Goal: Task Accomplishment & Management: Use online tool/utility

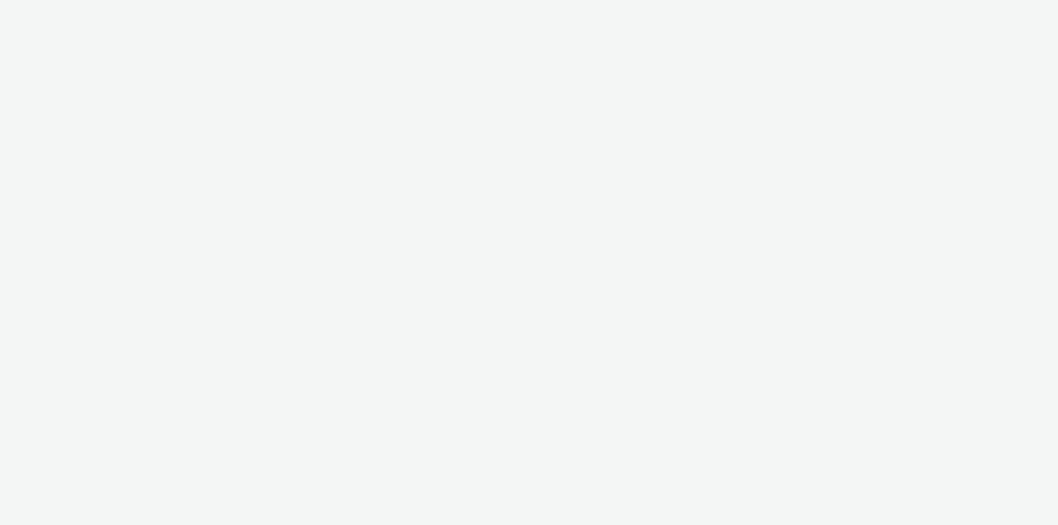
select select "79162ed7-0017-4339-93b0-3399b708648f"
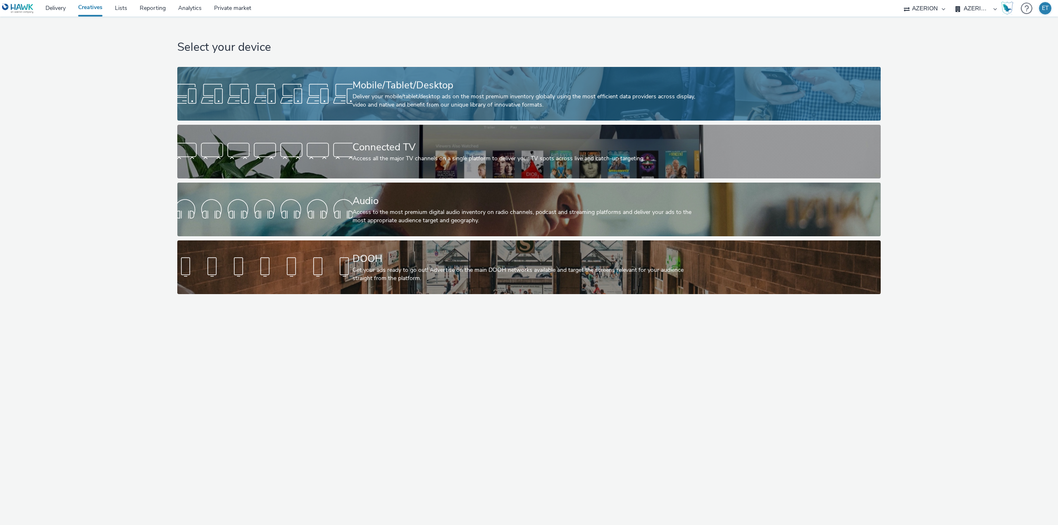
click at [376, 90] on div "Mobile/Tablet/Desktop" at bounding box center [527, 85] width 350 height 14
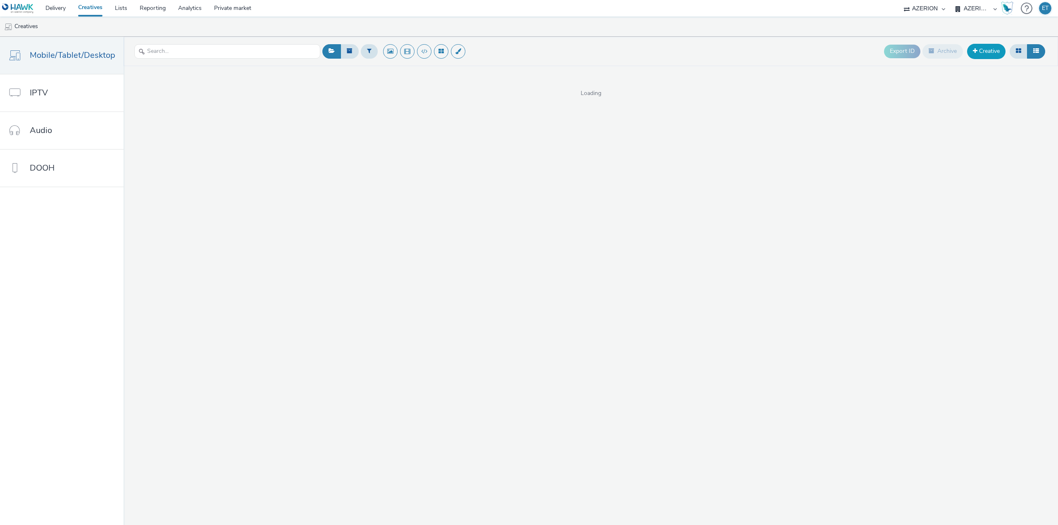
click at [991, 46] on link "Creative" at bounding box center [986, 51] width 38 height 15
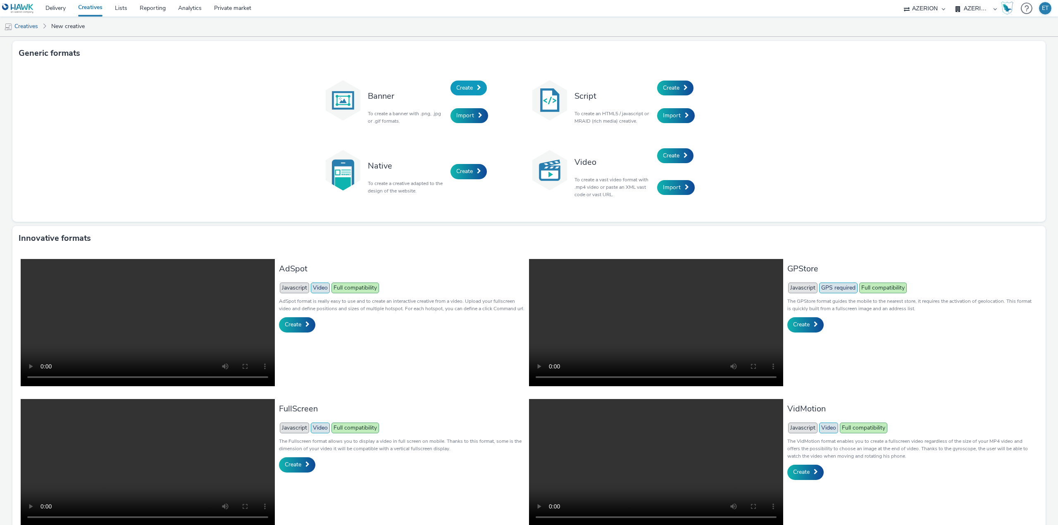
click at [456, 87] on span "Create" at bounding box center [464, 88] width 17 height 8
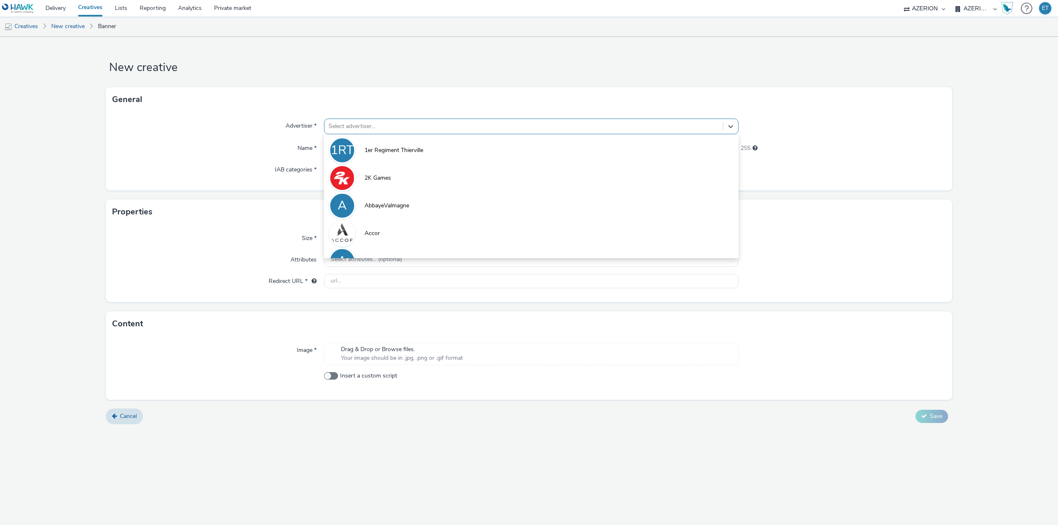
click at [416, 125] on div at bounding box center [523, 126] width 390 height 10
type input "a"
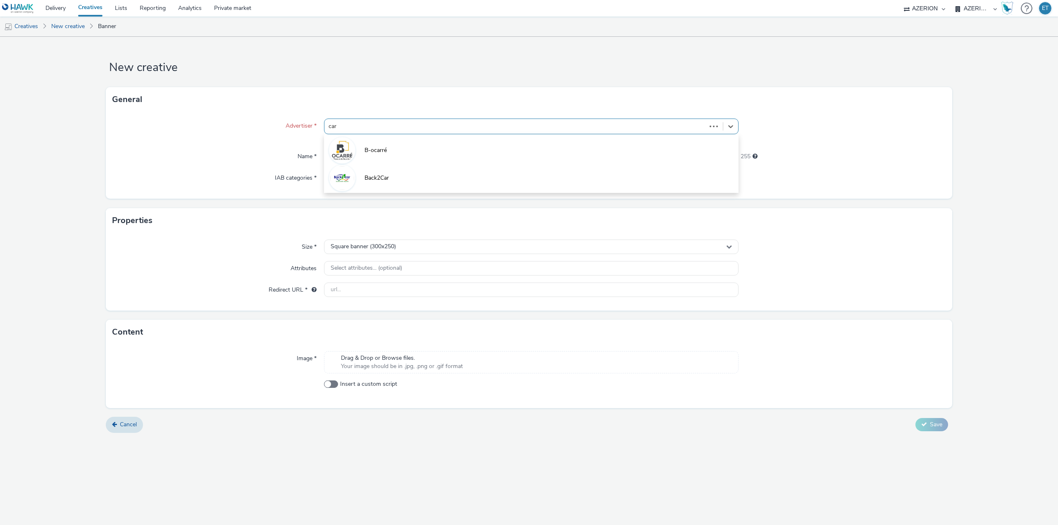
type input "carr"
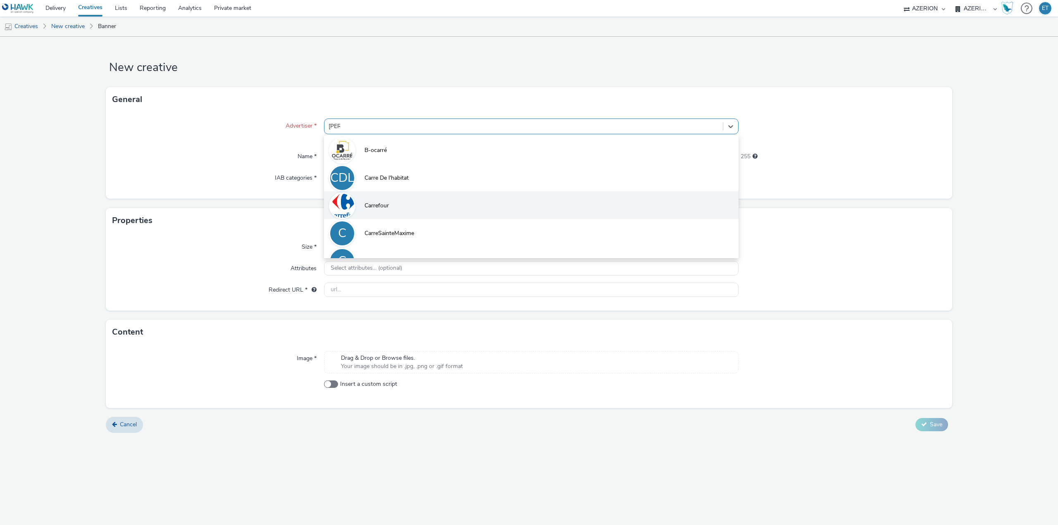
click at [386, 208] on span "Carrefour" at bounding box center [376, 206] width 24 height 8
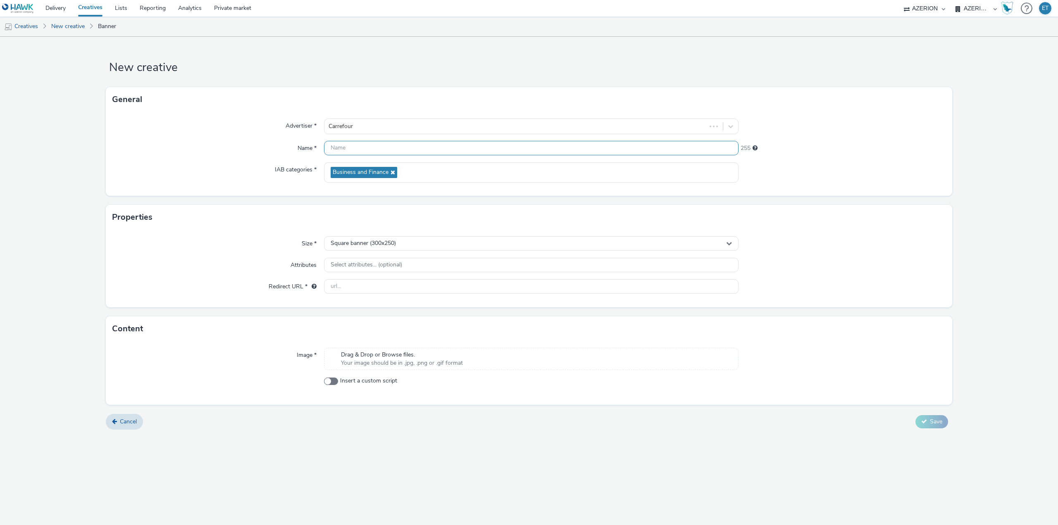
drag, startPoint x: 361, startPoint y: 148, endPoint x: 242, endPoint y: 2, distance: 188.5
click at [360, 148] on input "text" at bounding box center [531, 148] width 414 height 14
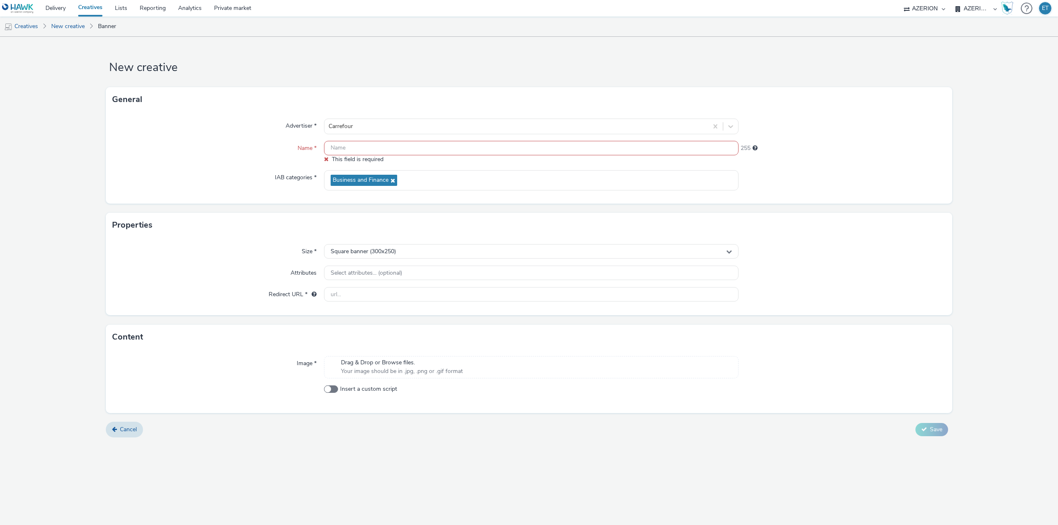
paste input "CAHORS 300x 250_14.10.2025"
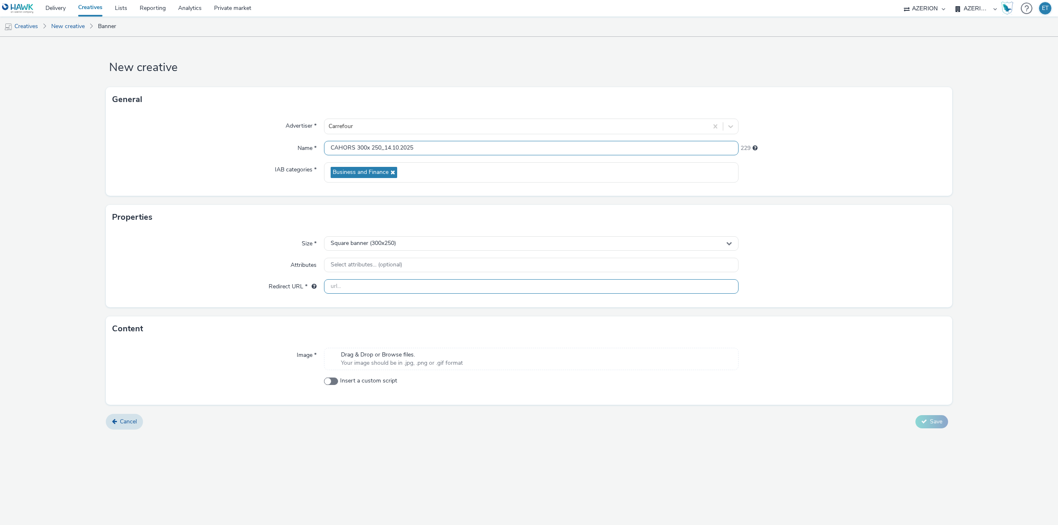
type input "CAHORS 300x 250_14.10.2025"
drag, startPoint x: 384, startPoint y: 282, endPoint x: 370, endPoint y: 253, distance: 31.8
click at [384, 282] on input "text" at bounding box center [531, 286] width 414 height 14
paste input "https://drive.google.com/file/d/1P-SS0jIjY2u5_Rfbe7RxRF6mPqsL-PIx/view"
type input "https://drive.google.com/file/d/1P-SS0jIjY2u5_Rfbe7RxRF6mPqsL-PIx/view"
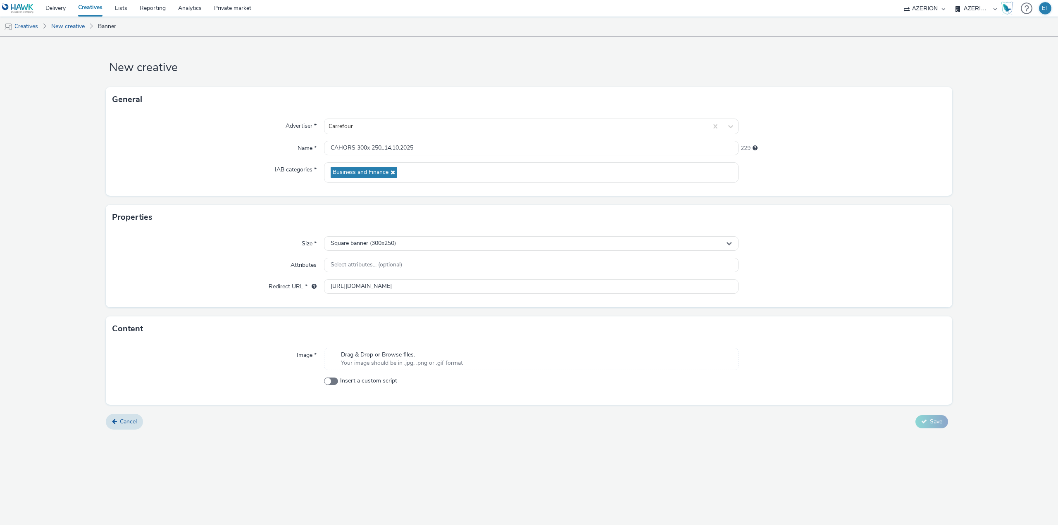
click at [407, 361] on span "Your image should be in .jpg, .png or .gif format" at bounding box center [402, 363] width 122 height 8
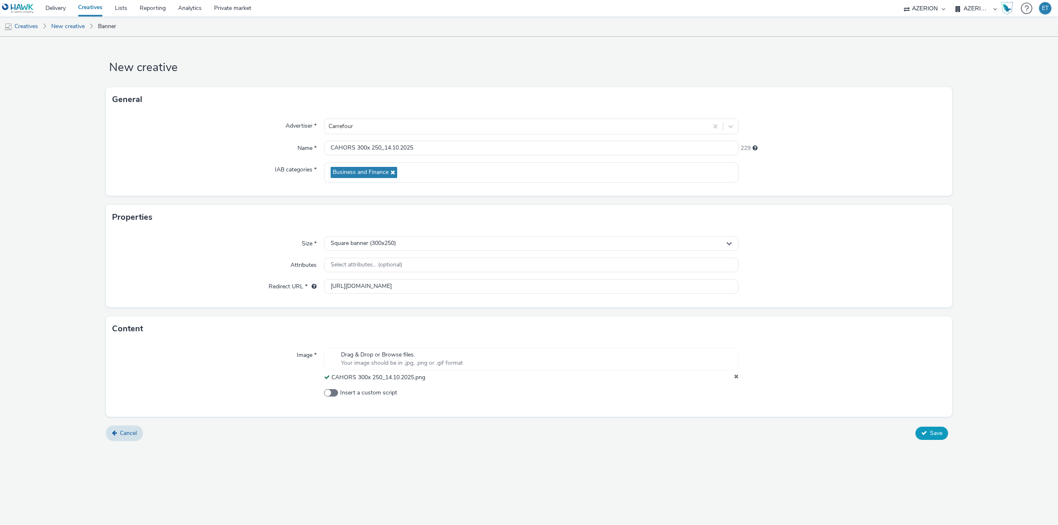
click at [934, 436] on span "Save" at bounding box center [936, 433] width 12 height 8
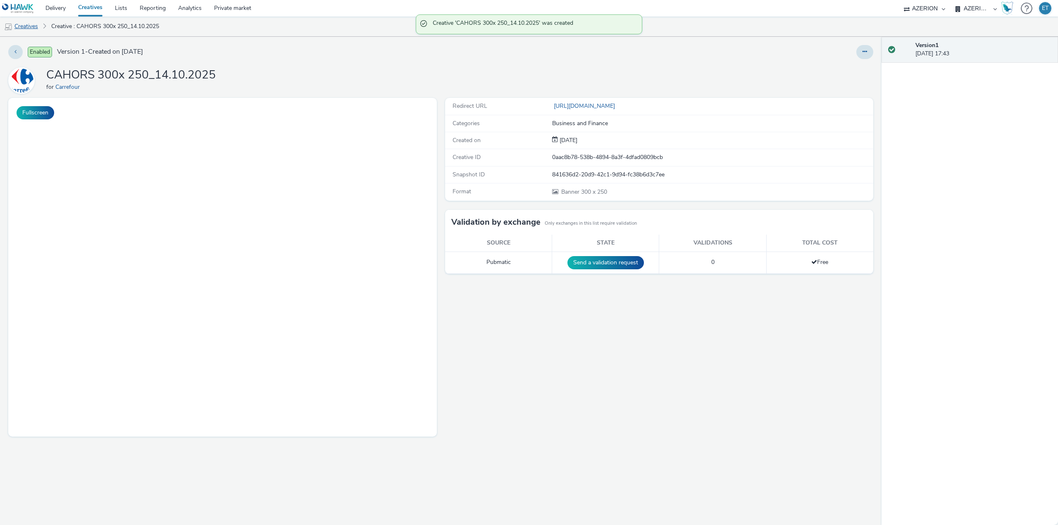
click at [37, 24] on link "Creatives" at bounding box center [21, 27] width 42 height 20
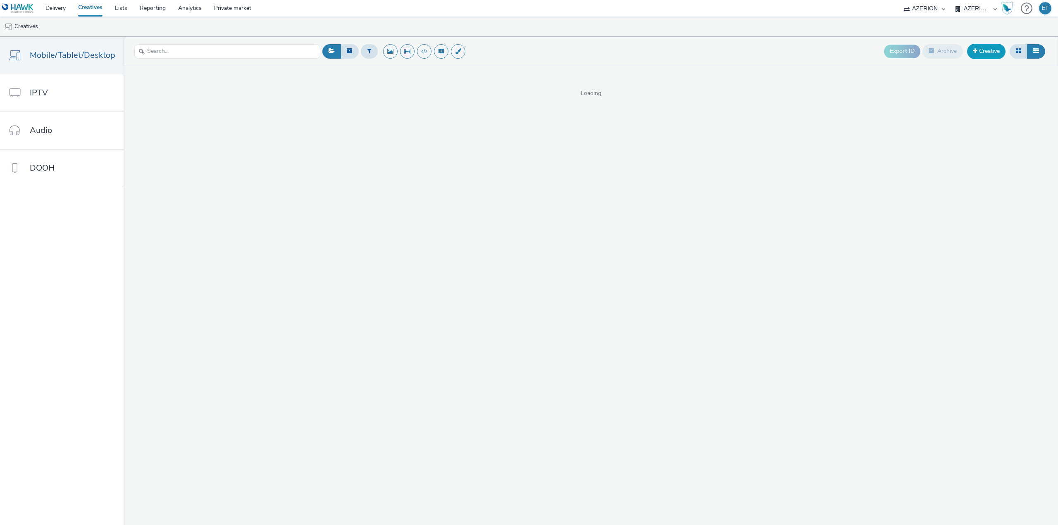
click at [992, 52] on link "Creative" at bounding box center [986, 51] width 38 height 15
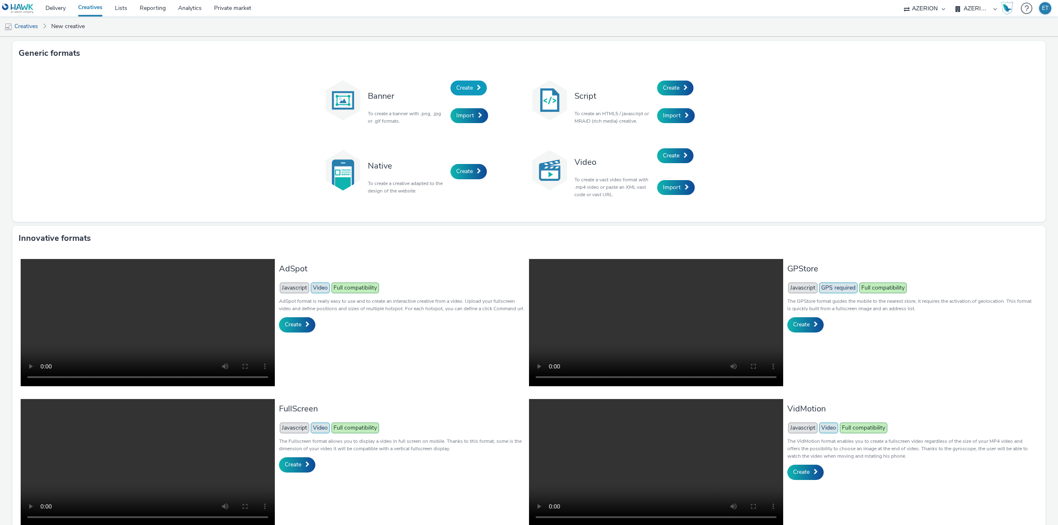
click at [461, 83] on link "Create" at bounding box center [468, 88] width 36 height 15
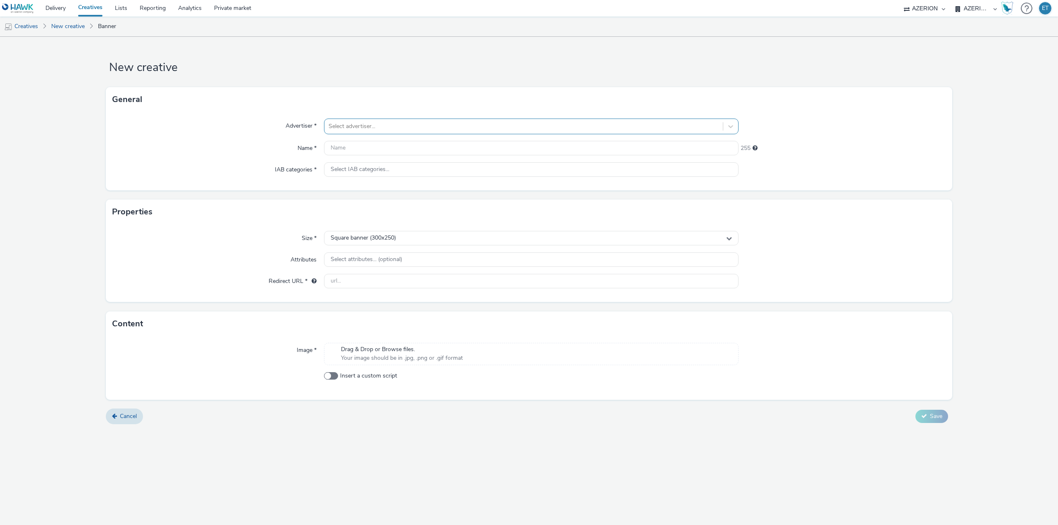
click at [392, 127] on div at bounding box center [523, 126] width 390 height 10
type input "carr"
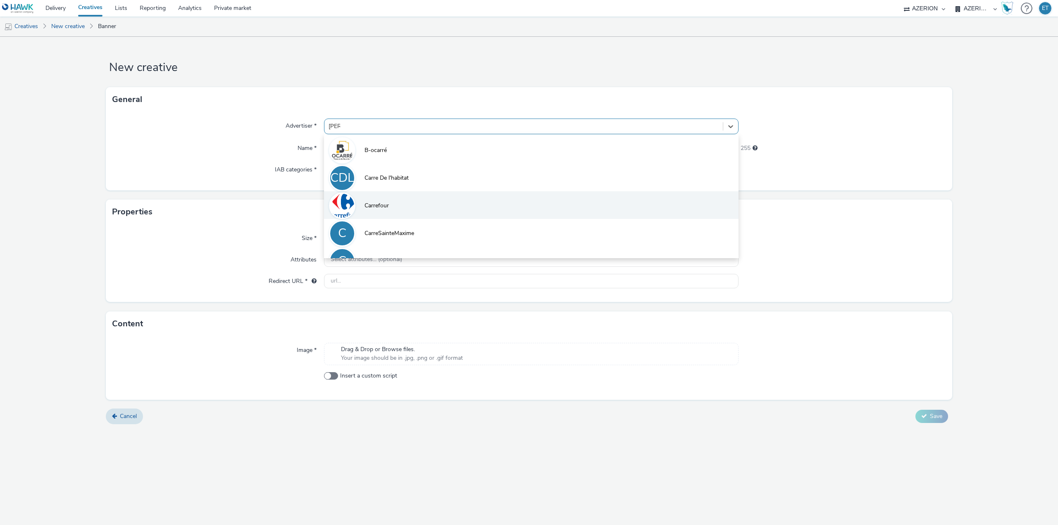
click at [402, 214] on li "Carrefour" at bounding box center [531, 205] width 414 height 28
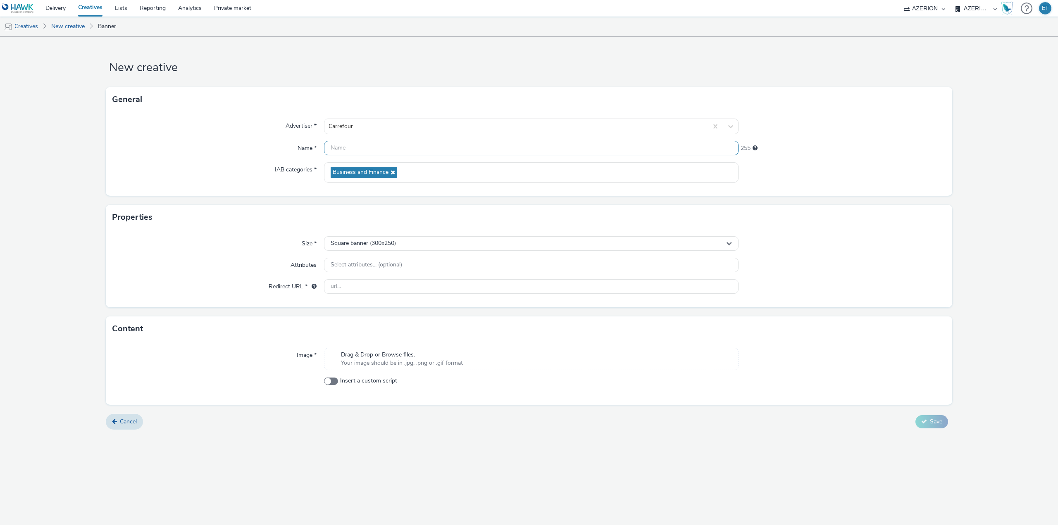
click at [471, 146] on input "text" at bounding box center [531, 148] width 414 height 14
paste input "PERPI 300x 250-14.10.2025"
type input "PERPI 300x 250-14.10.2025"
click at [386, 278] on div "Size * Square banner (300x250) Attributes Select attributes... (optional) Redir…" at bounding box center [529, 269] width 846 height 78
click at [385, 283] on input "text" at bounding box center [531, 286] width 414 height 14
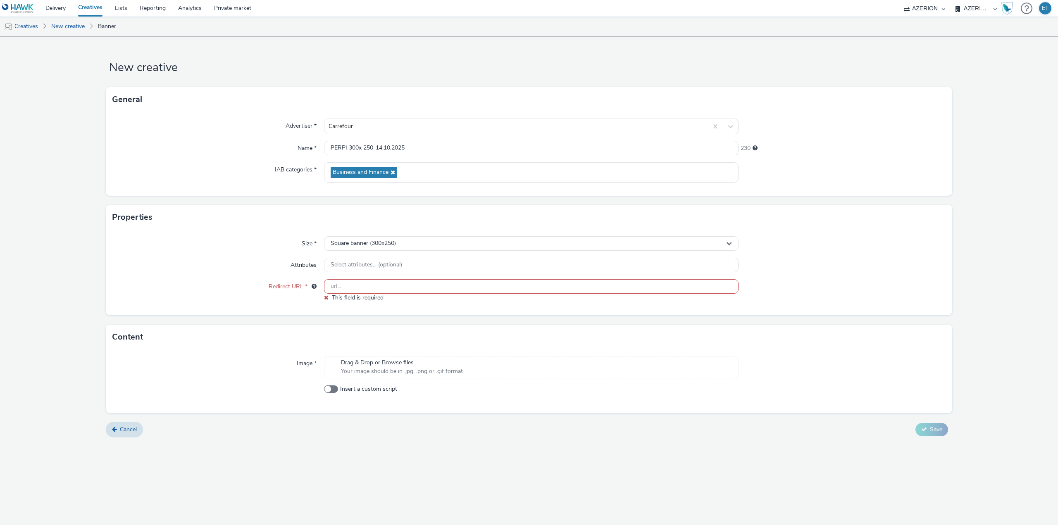
paste input "https://drive.google.com/file/d/1P-SS0jIjY2u5_Rfbe7RxRF6mPqsL-PIx/view"
type input "https://drive.google.com/file/d/1P-SS0jIjY2u5_Rfbe7RxRF6mPqsL-PIx/view"
click at [403, 355] on span "Drag & Drop or Browse files." at bounding box center [402, 355] width 122 height 8
click at [942, 434] on button "Save" at bounding box center [931, 433] width 33 height 13
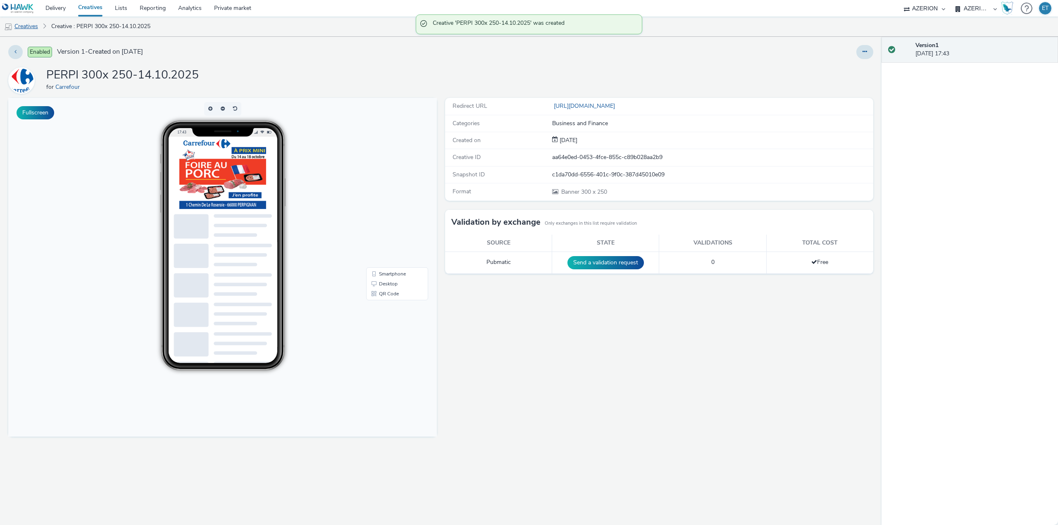
click at [28, 26] on link "Creatives" at bounding box center [21, 27] width 42 height 20
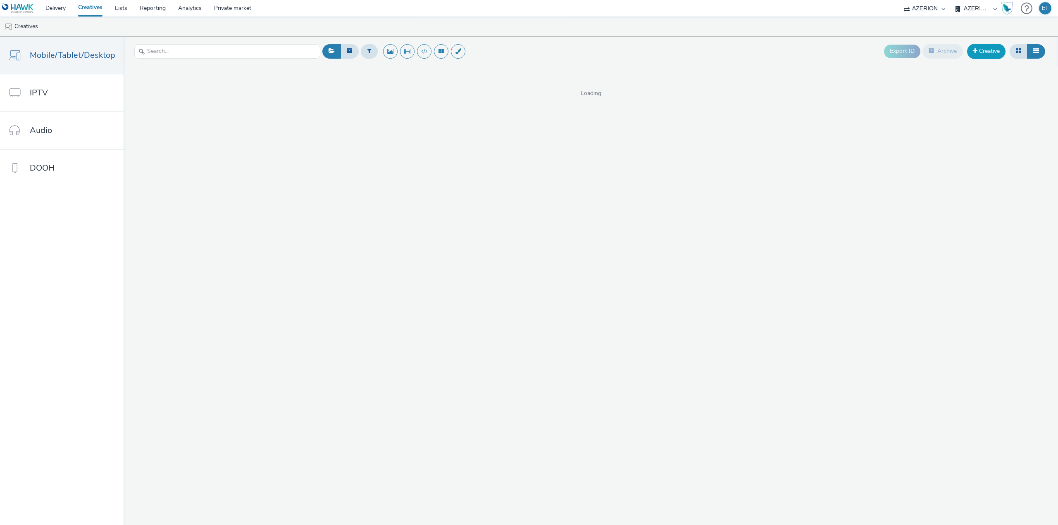
click at [994, 50] on link "Creative" at bounding box center [986, 51] width 38 height 15
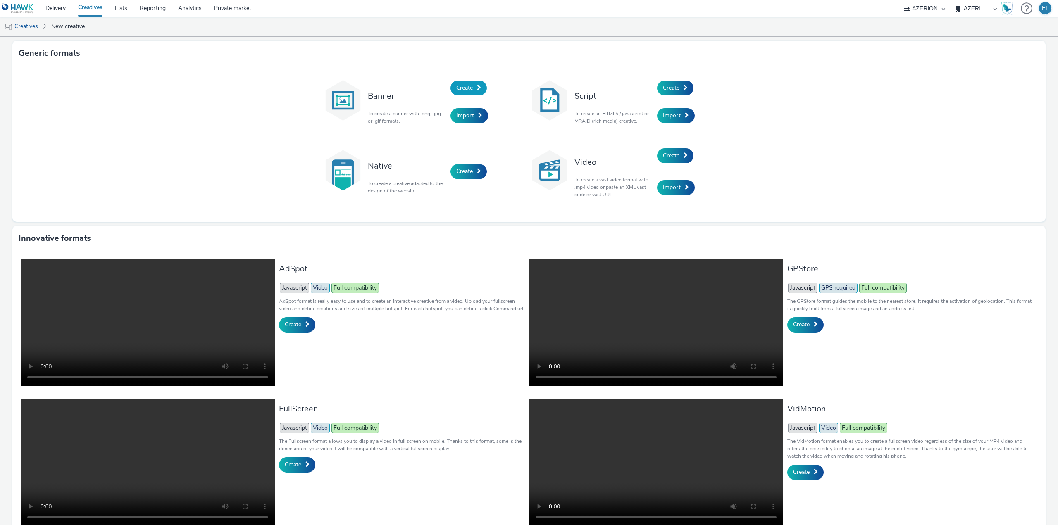
click at [457, 85] on span "Create" at bounding box center [464, 88] width 17 height 8
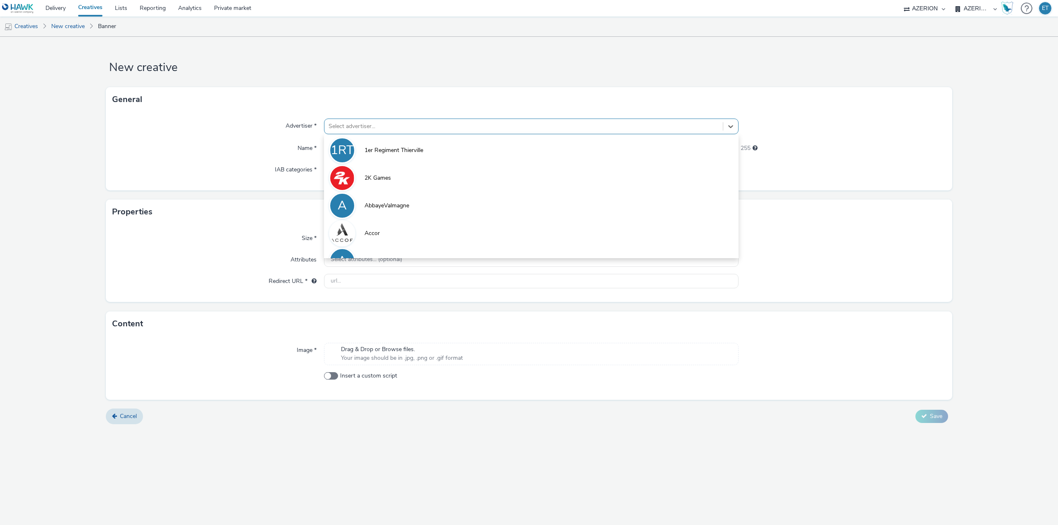
click at [393, 127] on div at bounding box center [523, 126] width 390 height 10
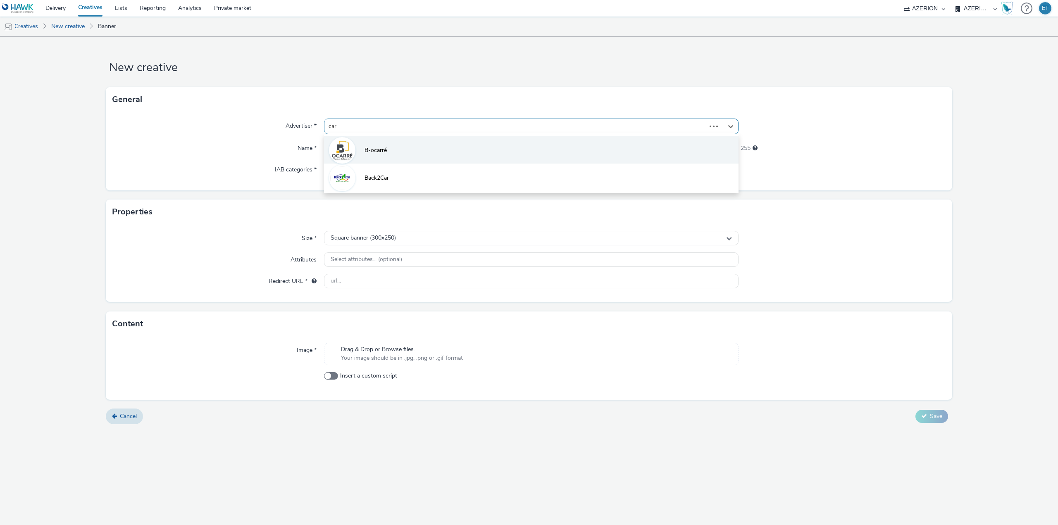
type input "carr"
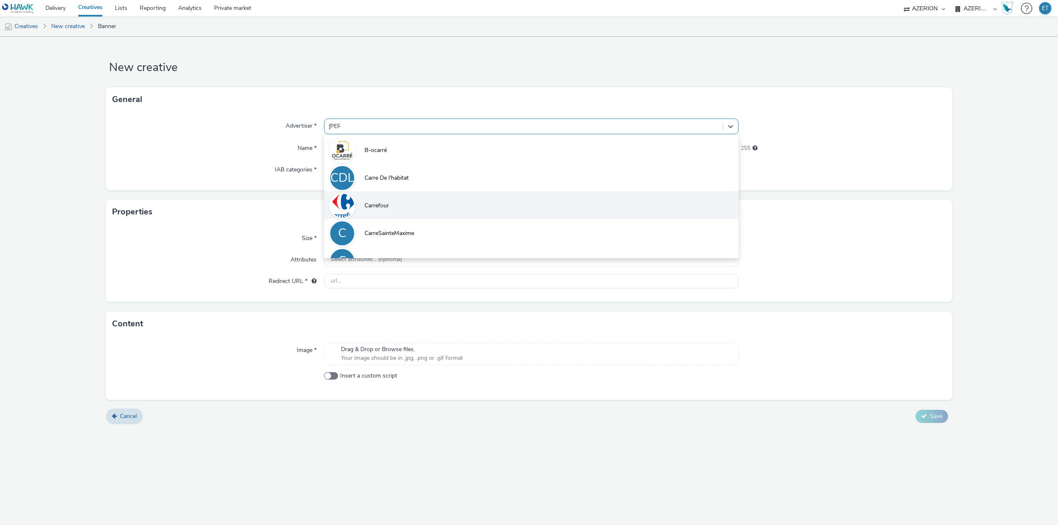
click at [390, 214] on li "Carrefour" at bounding box center [531, 205] width 414 height 28
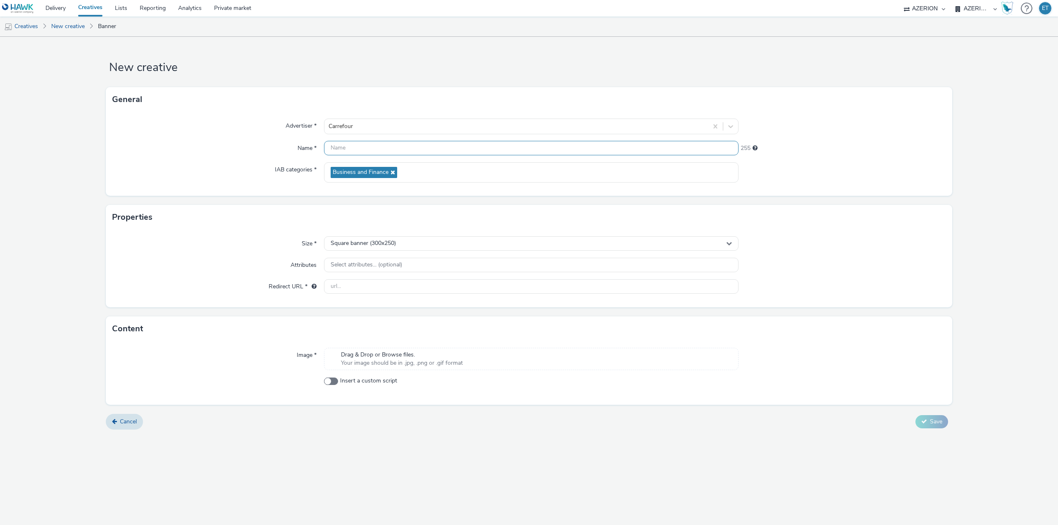
click at [349, 152] on input "text" at bounding box center [531, 148] width 414 height 14
paste input "CAHORS 320X50-14.10.2025"
type input "CAHORS 320X50-14.10.2025"
click at [380, 239] on div "Square banner (300x250)" at bounding box center [531, 243] width 414 height 14
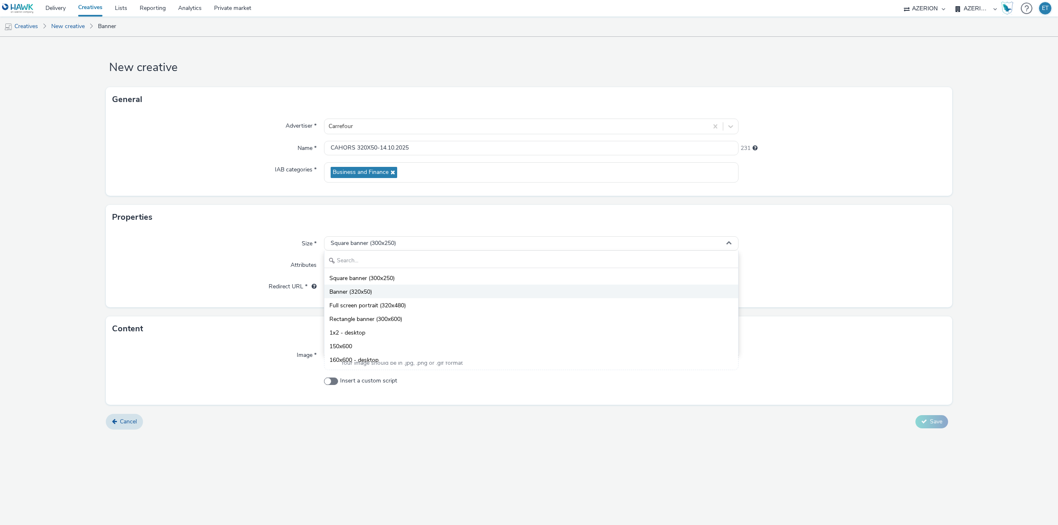
click at [370, 292] on span "Banner (320x50)" at bounding box center [350, 292] width 43 height 8
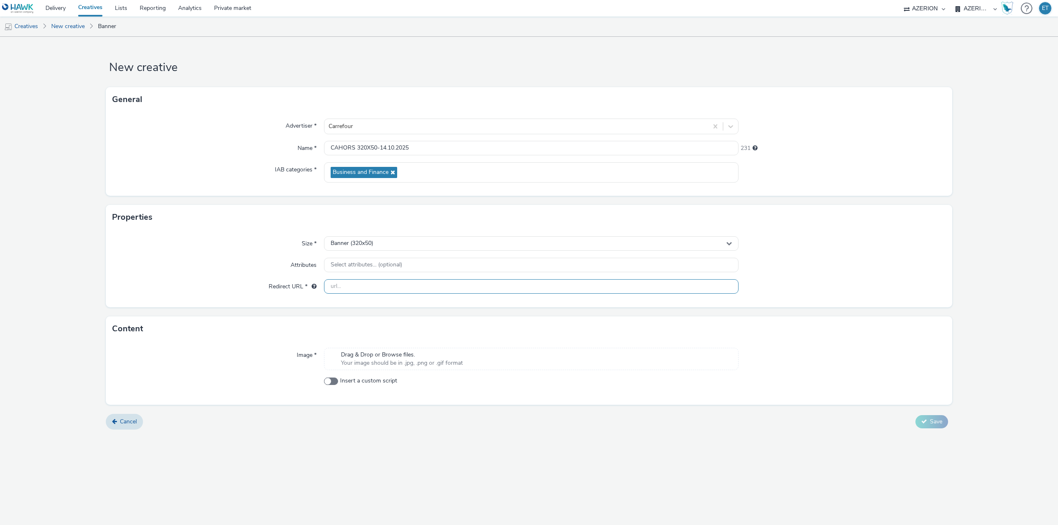
click at [349, 287] on input "text" at bounding box center [531, 286] width 414 height 14
paste input "https://drive.google.com/file/d/1P-SS0jIjY2u5_Rfbe7RxRF6mPqsL-PIx/view"
type input "https://drive.google.com/file/d/1P-SS0jIjY2u5_Rfbe7RxRF6mPqsL-PIx/view"
click at [385, 357] on span "Drag & Drop or Browse files." at bounding box center [402, 355] width 122 height 8
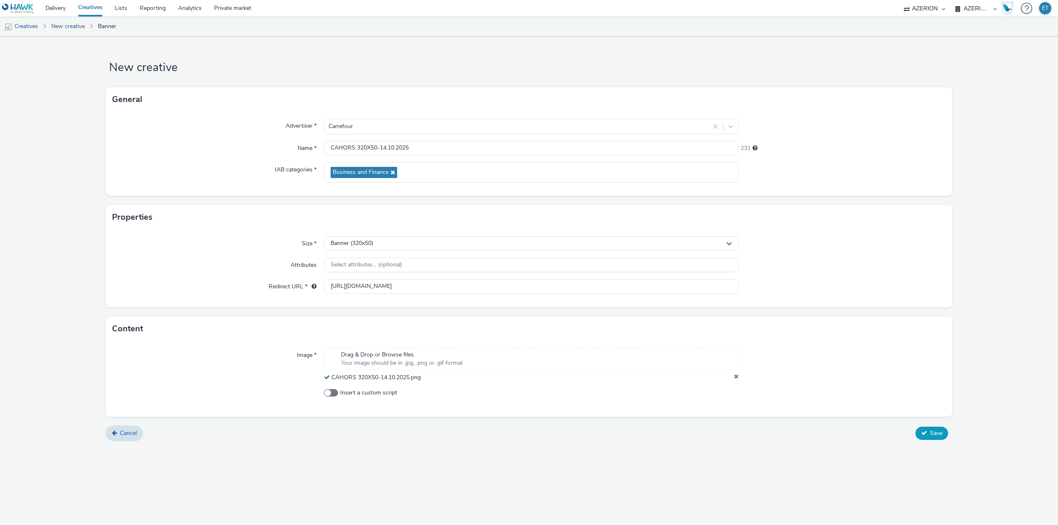
click at [924, 432] on icon at bounding box center [924, 433] width 6 height 6
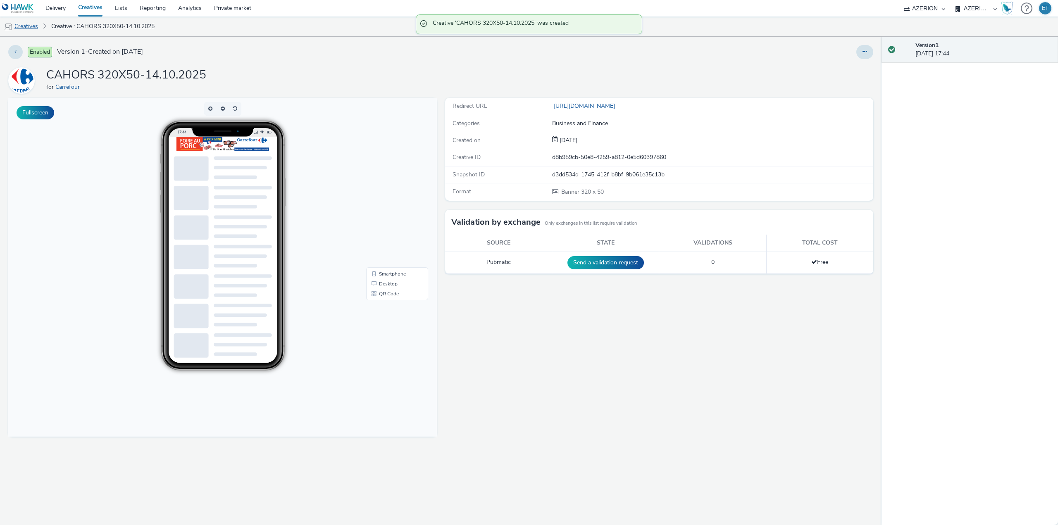
click at [34, 27] on link "Creatives" at bounding box center [21, 27] width 42 height 20
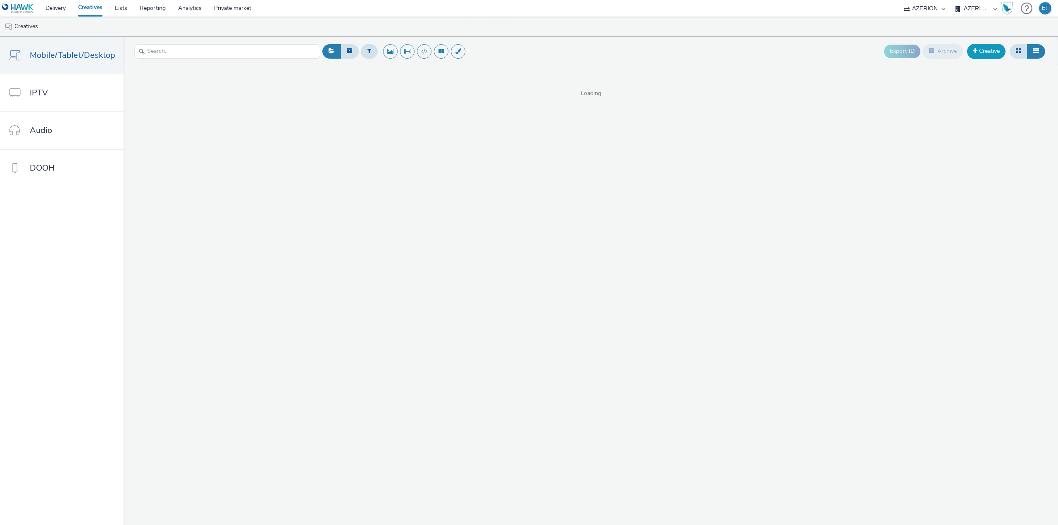
click at [987, 52] on link "Creative" at bounding box center [986, 51] width 38 height 15
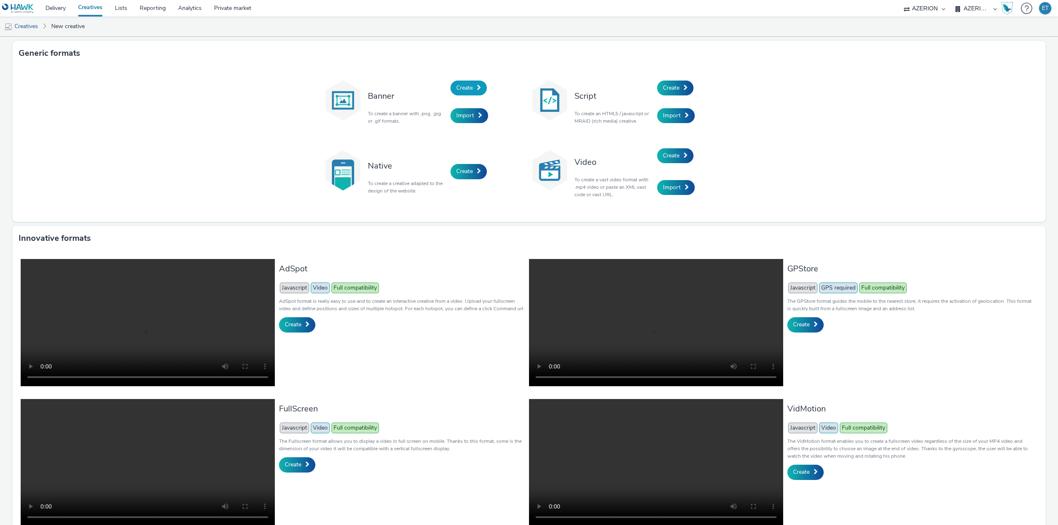
click at [471, 86] on link "Create" at bounding box center [468, 88] width 36 height 15
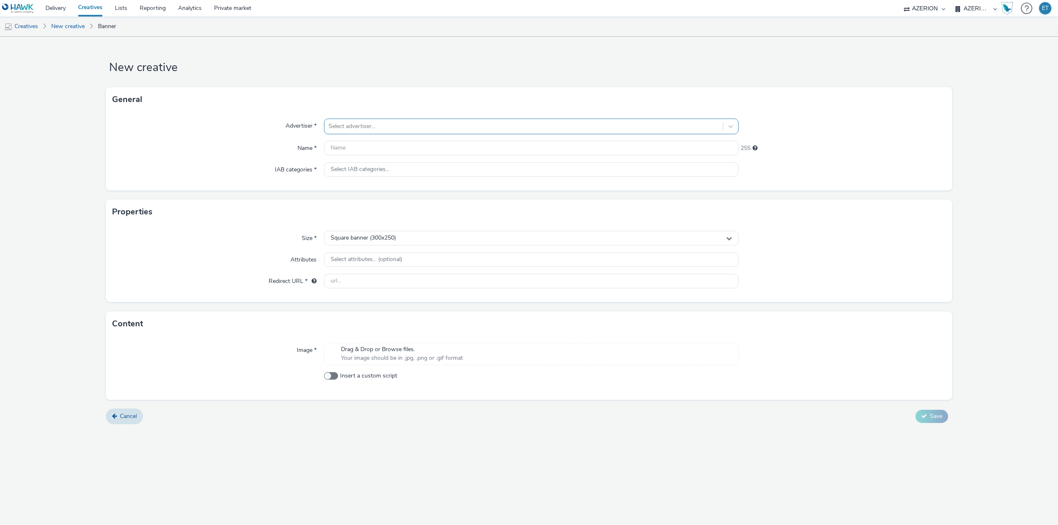
click at [557, 132] on div "Select advertiser..." at bounding box center [523, 126] width 398 height 13
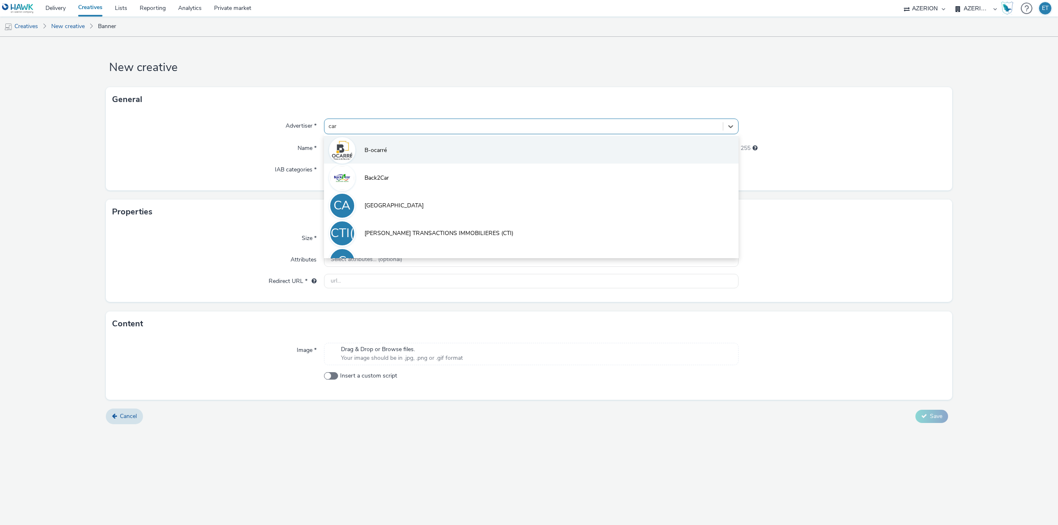
type input "carr"
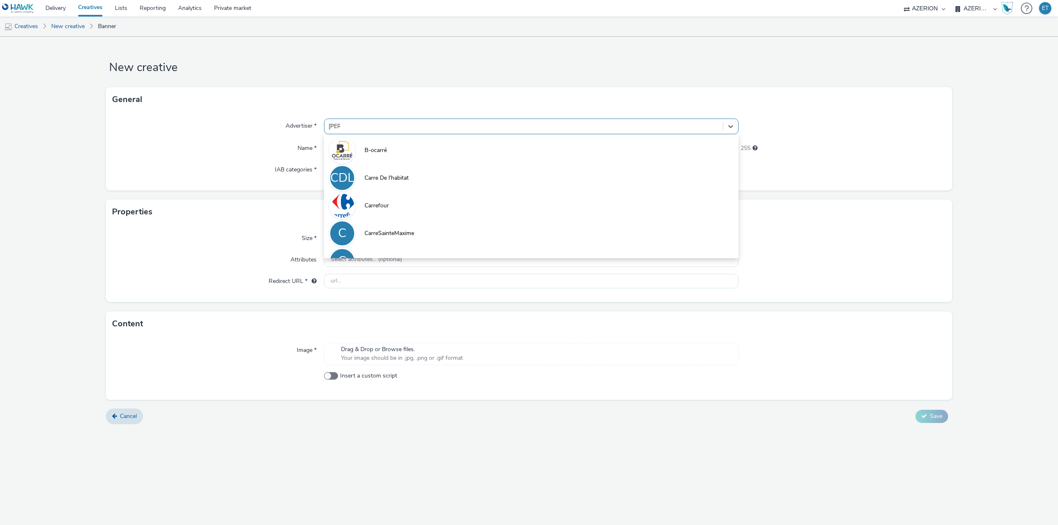
click at [457, 205] on li "Carrefour" at bounding box center [531, 205] width 414 height 28
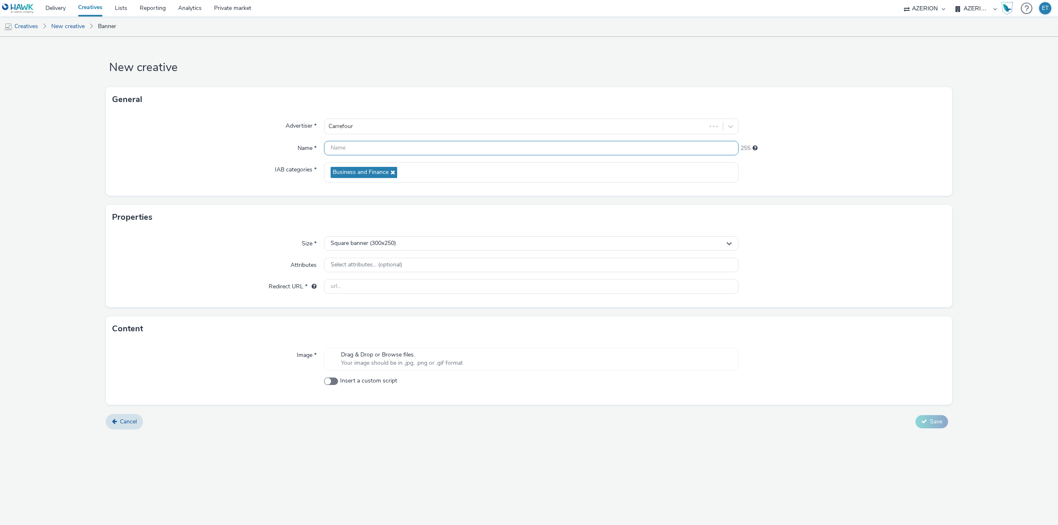
click at [359, 148] on input "text" at bounding box center [531, 148] width 414 height 14
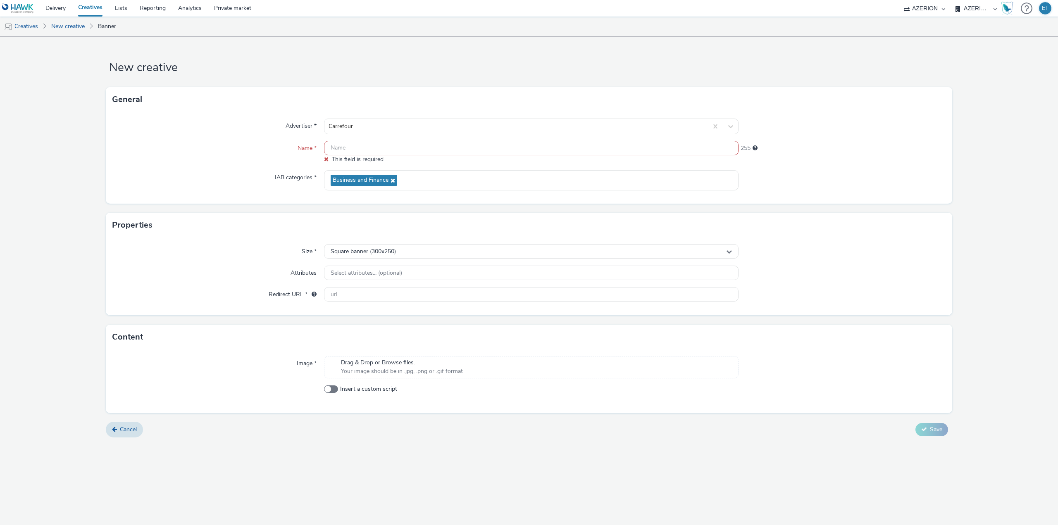
click at [347, 150] on input "text" at bounding box center [531, 148] width 414 height 14
paste input "PERPI 32X50-14.10.2025"
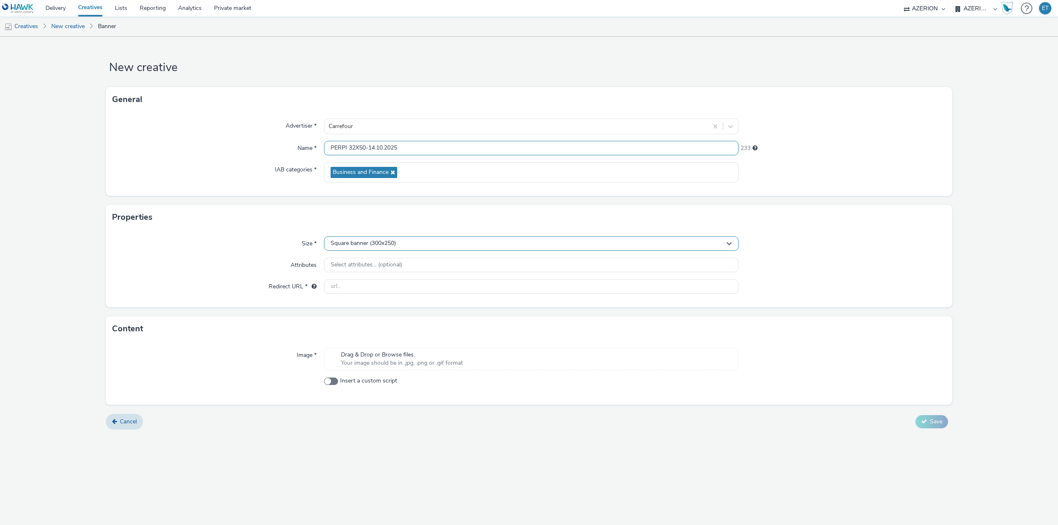
type input "PERPI 32X50-14.10.2025"
click at [367, 240] on div "Square banner (300x250)" at bounding box center [531, 243] width 414 height 14
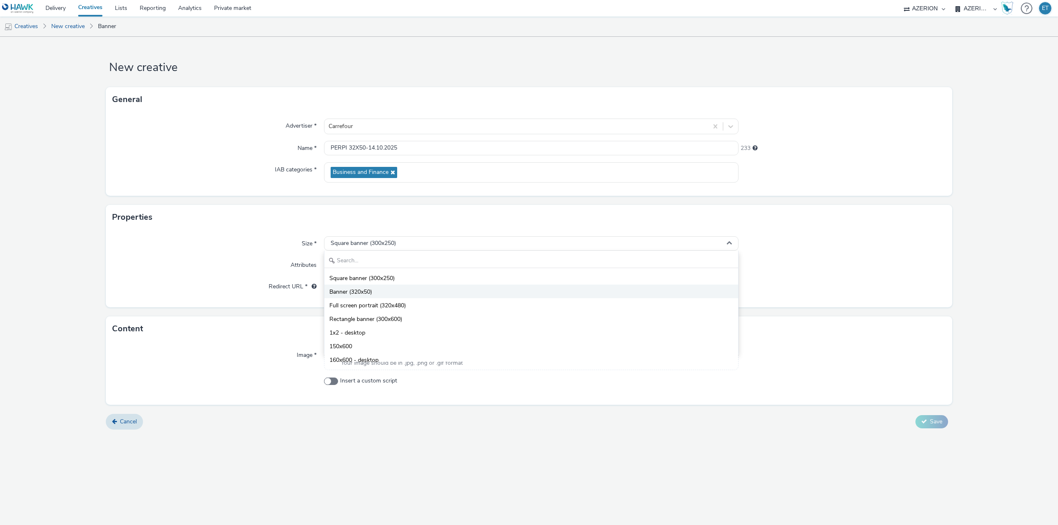
click at [358, 292] on span "Banner (320x50)" at bounding box center [350, 292] width 43 height 8
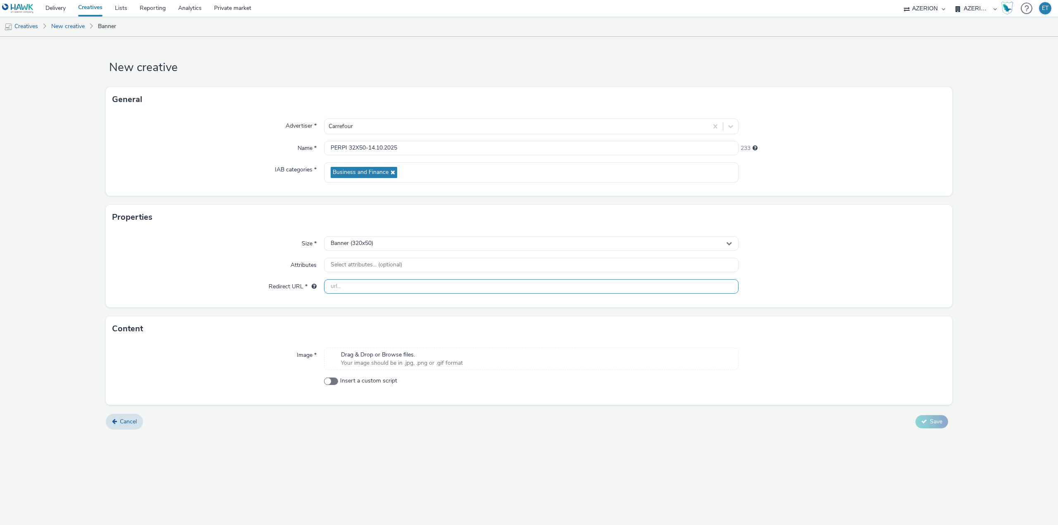
drag, startPoint x: 356, startPoint y: 290, endPoint x: 286, endPoint y: 228, distance: 93.0
click at [349, 285] on input "text" at bounding box center [531, 286] width 414 height 14
paste input "https://drive.google.com/file/d/1P-SS0jIjY2u5_Rfbe7RxRF6mPqsL-PIx/view"
type input "https://drive.google.com/file/d/1P-SS0jIjY2u5_Rfbe7RxRF6mPqsL-PIx/view"
click at [440, 363] on span "Your image should be in .jpg, .png or .gif format" at bounding box center [402, 363] width 122 height 8
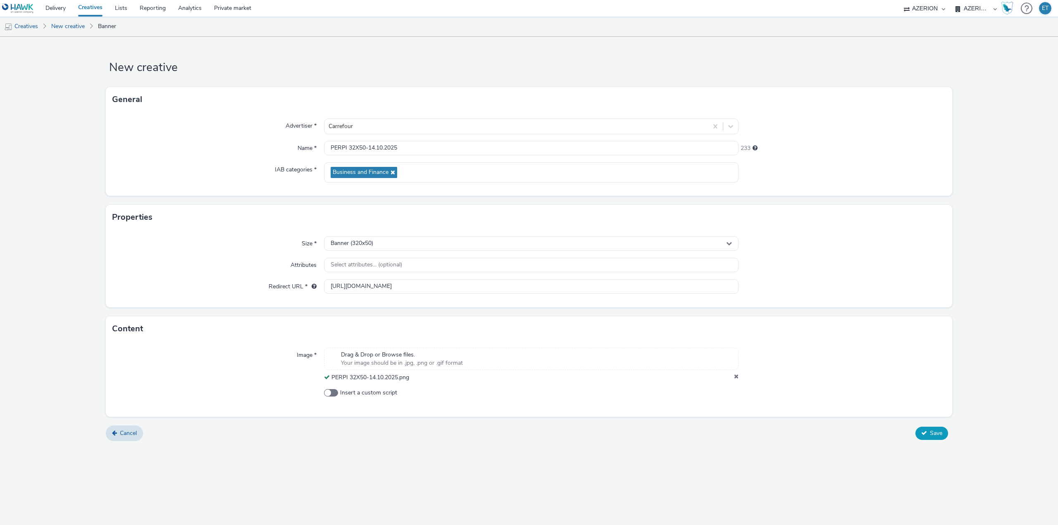
click at [939, 433] on span "Save" at bounding box center [936, 433] width 12 height 8
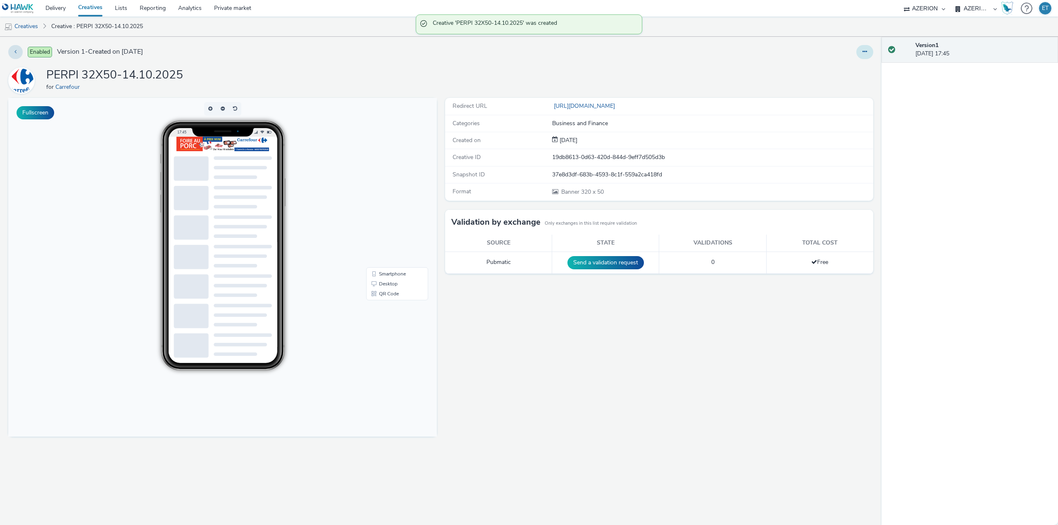
click at [859, 56] on button at bounding box center [864, 52] width 17 height 14
click at [835, 64] on link "Edit" at bounding box center [842, 68] width 62 height 17
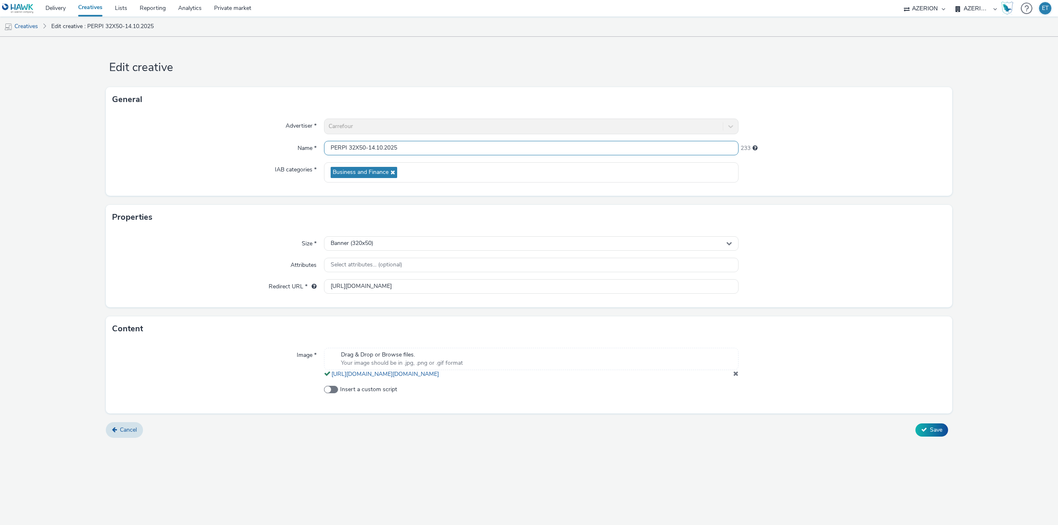
click at [355, 145] on input "PERPI 32X50-14.10.2025" at bounding box center [531, 148] width 414 height 14
type input "PERPI 320X50-14.10.2025"
click at [937, 434] on span "Save" at bounding box center [936, 430] width 12 height 8
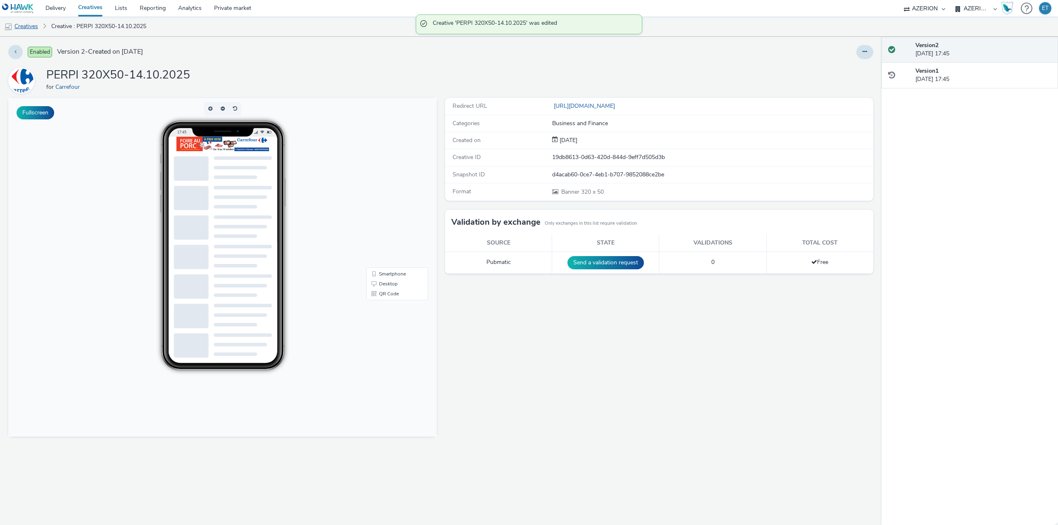
click at [36, 25] on link "Creatives" at bounding box center [21, 27] width 42 height 20
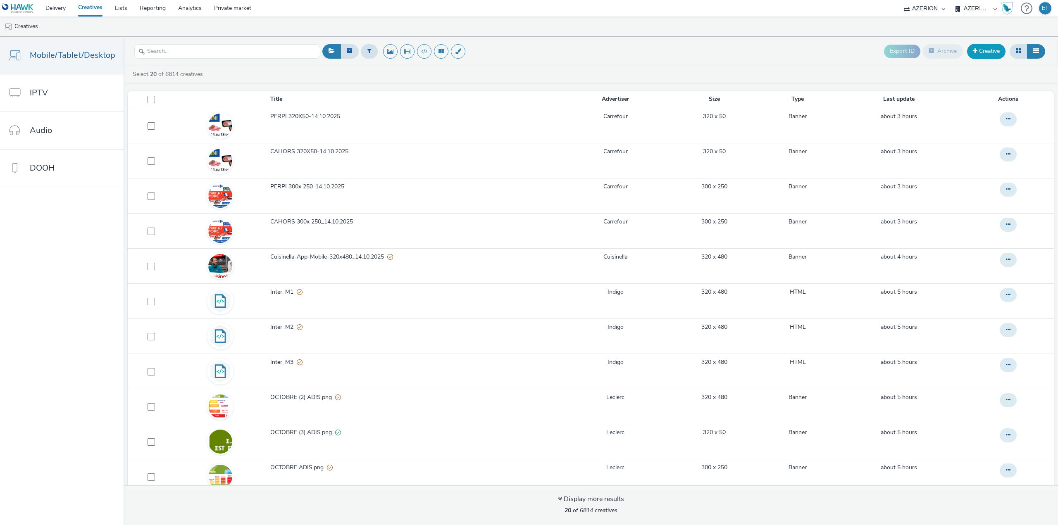
click at [995, 46] on link "Creative" at bounding box center [986, 51] width 38 height 15
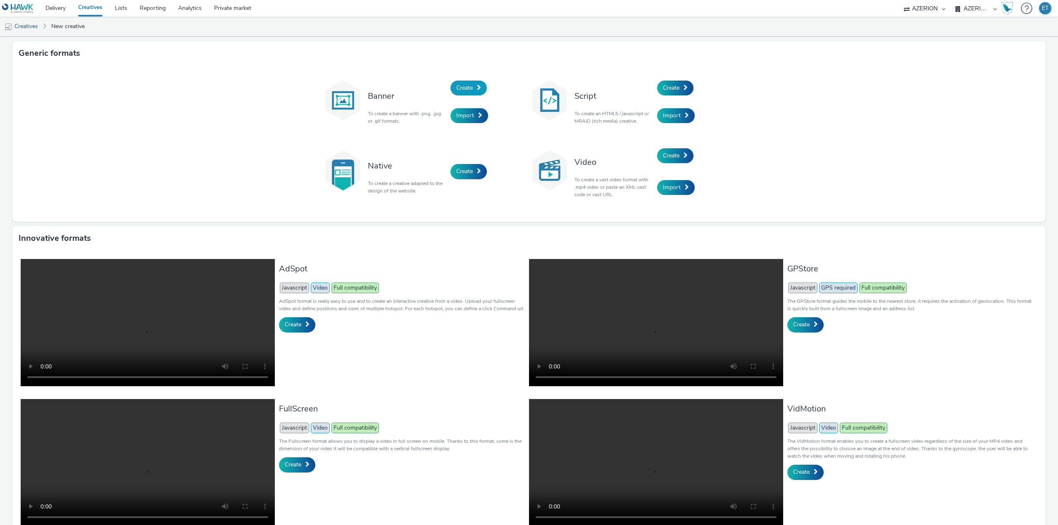
click at [462, 84] on span "Create" at bounding box center [464, 88] width 17 height 8
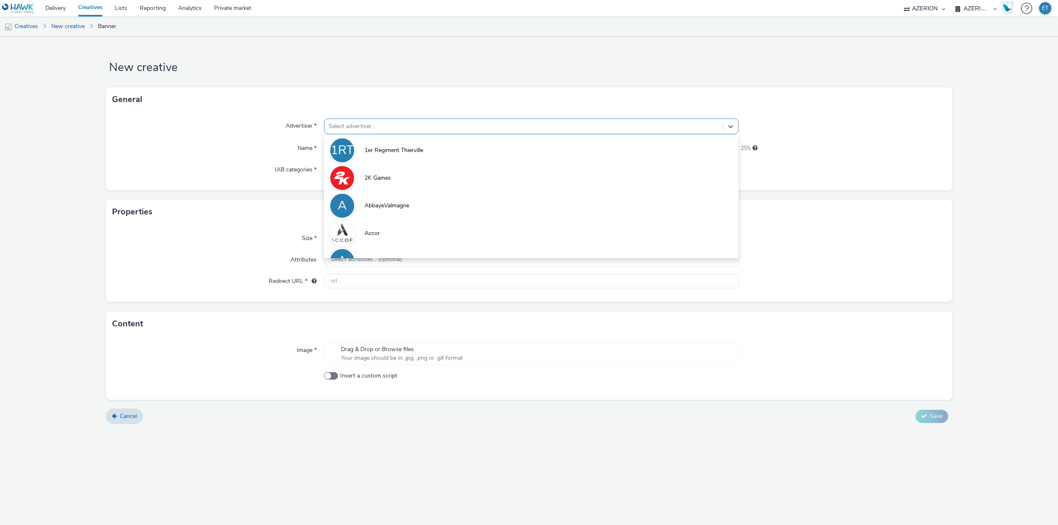
click at [415, 125] on div at bounding box center [523, 126] width 390 height 10
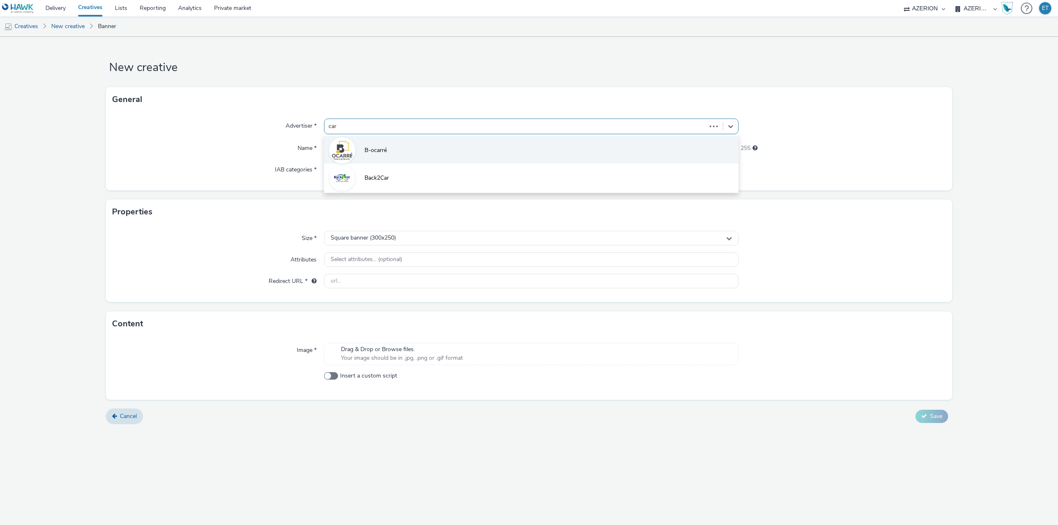
type input "carr"
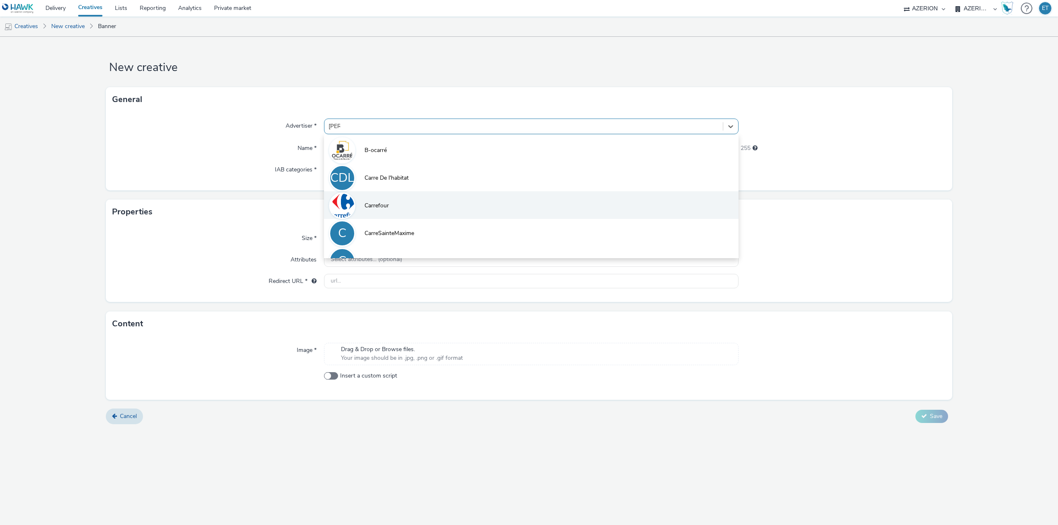
click at [411, 205] on li "Carrefour" at bounding box center [531, 205] width 414 height 28
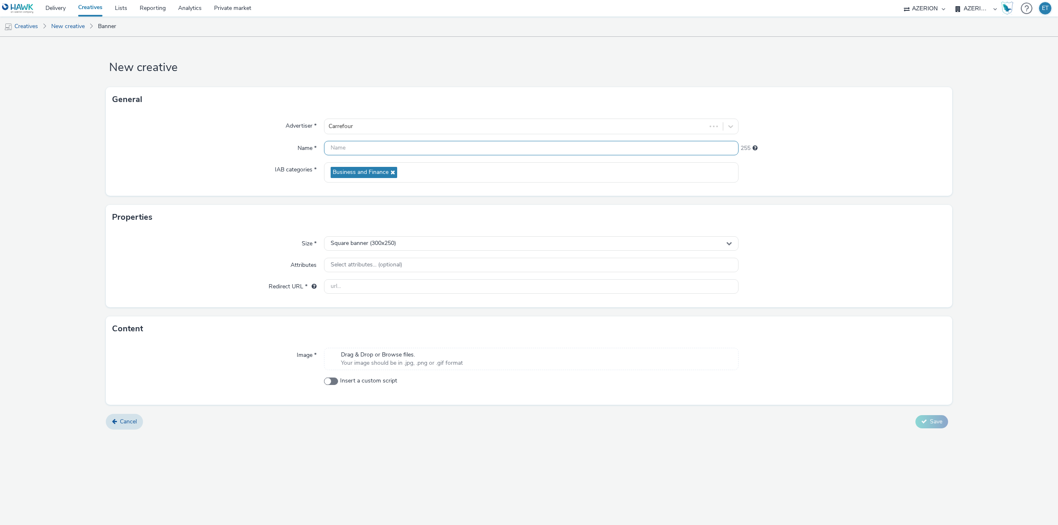
click at [374, 143] on input "text" at bounding box center [531, 148] width 414 height 14
paste input "P"
type input "PERPI 320X480_14.10.2025"
click at [430, 244] on div "Square banner (300x250)" at bounding box center [531, 243] width 414 height 14
click at [398, 307] on span "Full screen portrait (320x480)" at bounding box center [367, 306] width 76 height 8
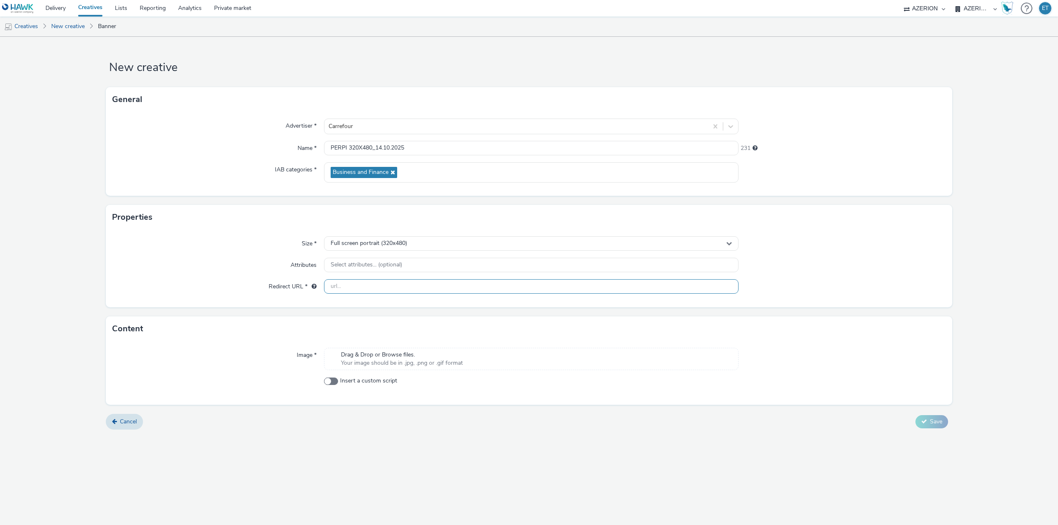
click at [395, 292] on input "text" at bounding box center [531, 286] width 414 height 14
paste input "https://drive.google.com/file/d/1P-SS0jIjY2u5_Rfbe7RxRF6mPqsL-PIx/view"
type input "https://drive.google.com/file/d/1P-SS0jIjY2u5_Rfbe7RxRF6mPqsL-PIx/view"
click at [453, 411] on form "New creative General Advertiser * Carrefour Name * PERPI 320X480_14.10.2025 231…" at bounding box center [529, 236] width 1058 height 399
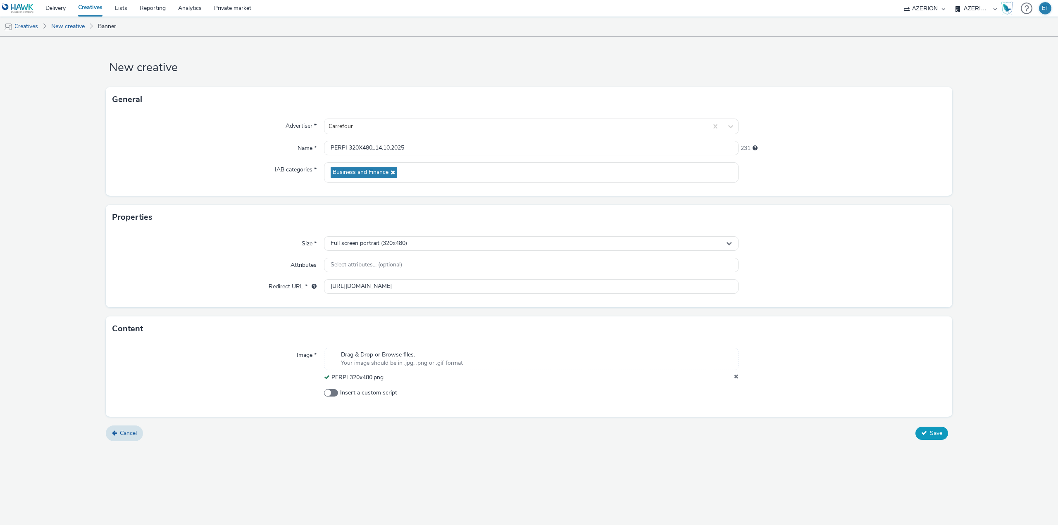
click at [933, 433] on span "Save" at bounding box center [936, 433] width 12 height 8
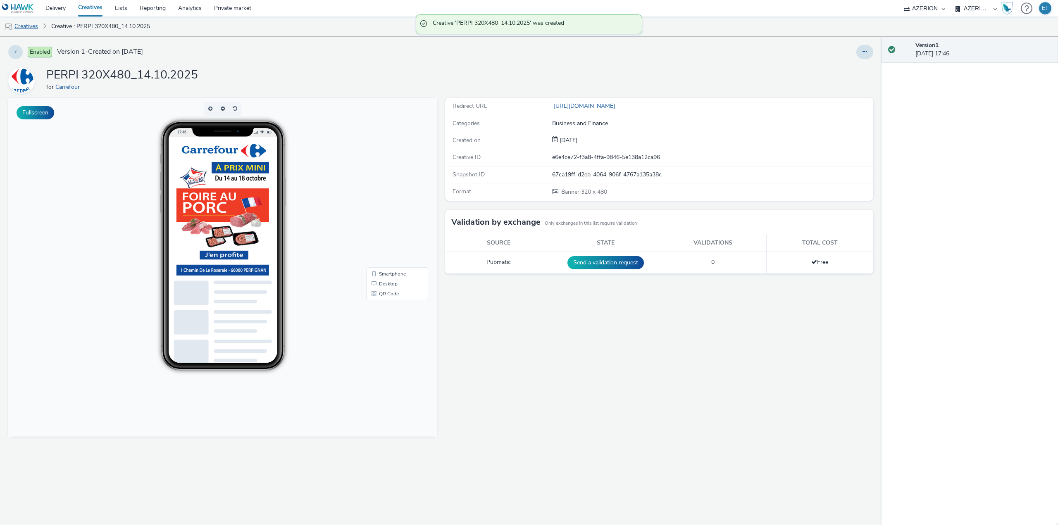
click at [33, 26] on link "Creatives" at bounding box center [21, 27] width 42 height 20
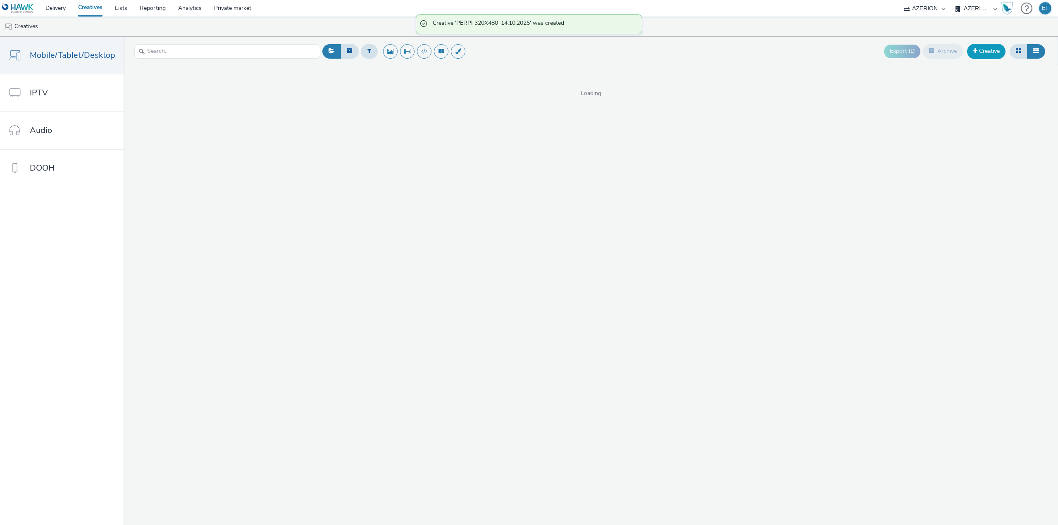
click at [993, 50] on link "Creative" at bounding box center [986, 51] width 38 height 15
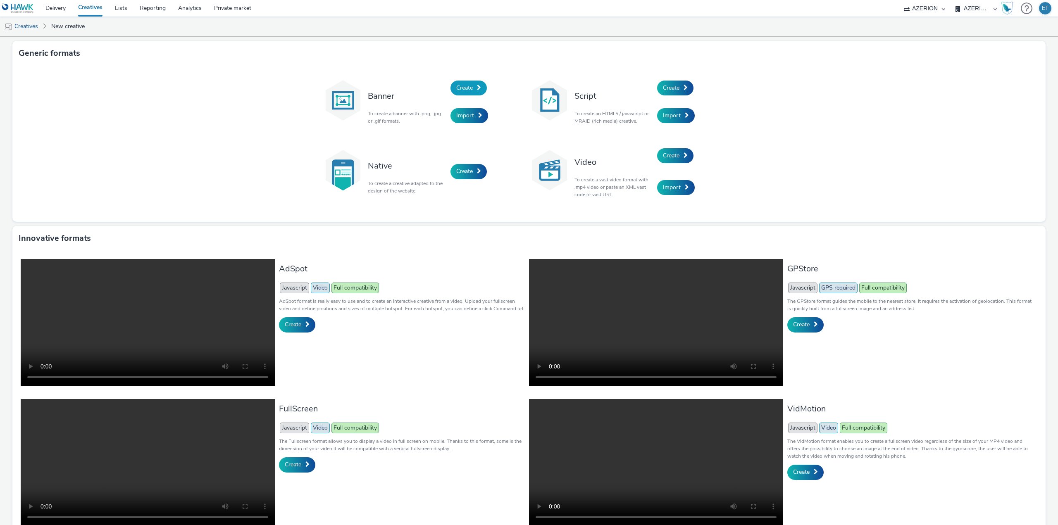
click at [464, 89] on span "Create" at bounding box center [464, 88] width 17 height 8
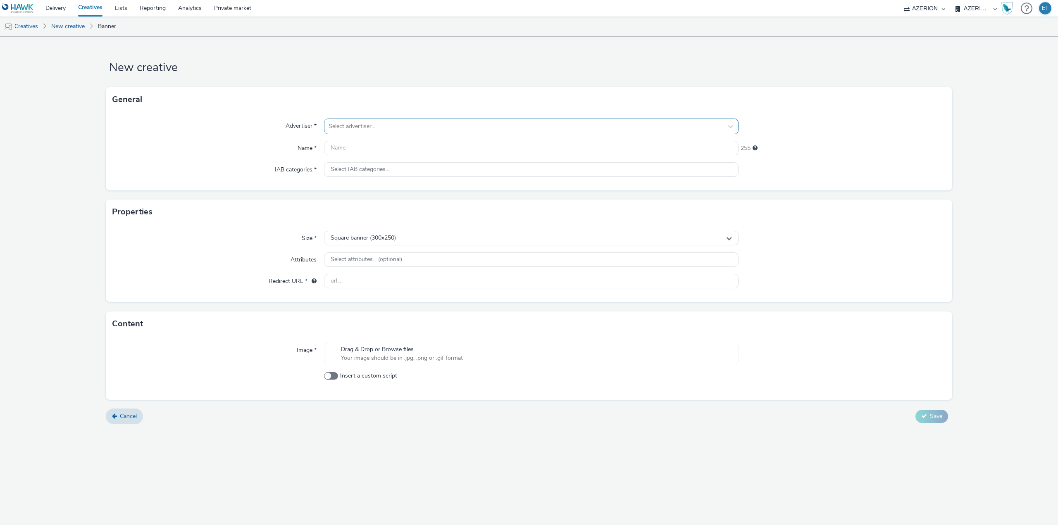
click at [476, 128] on div at bounding box center [523, 126] width 390 height 10
type input "CARR"
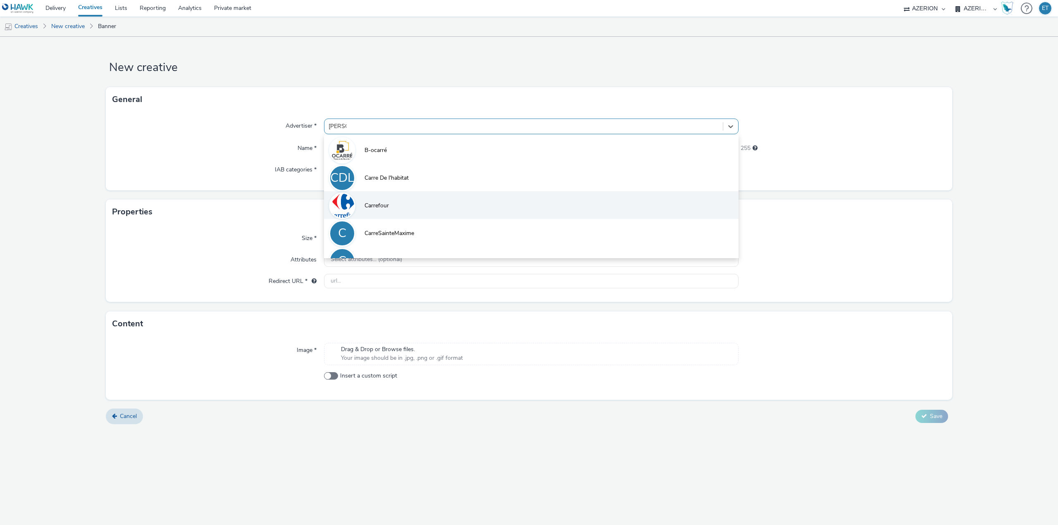
click at [390, 202] on li "Carrefour" at bounding box center [531, 205] width 414 height 28
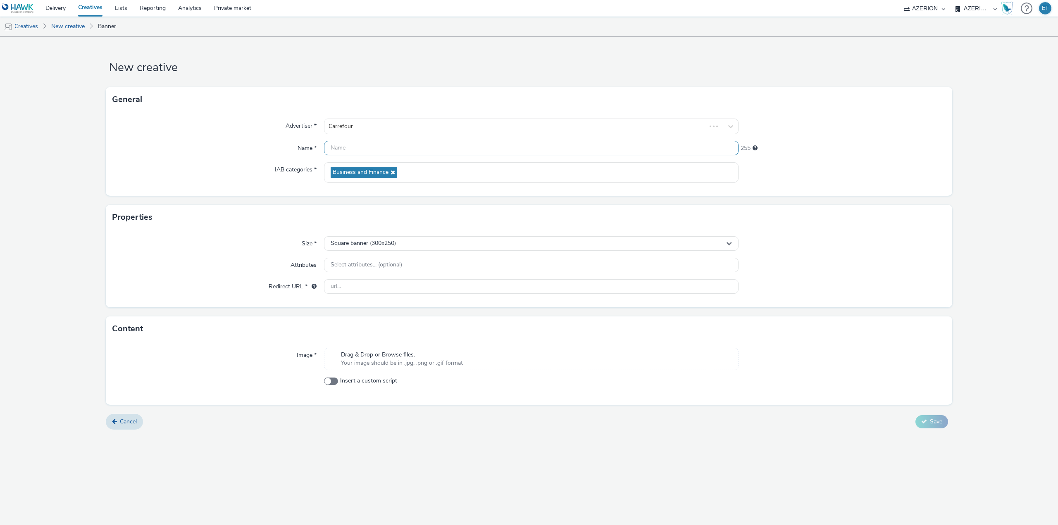
click at [351, 153] on input "text" at bounding box center [531, 148] width 414 height 14
type input "CAHORS 320X480_14.10.2025"
click at [379, 247] on div "Square banner (300x250)" at bounding box center [531, 243] width 414 height 14
click at [387, 304] on span "Full screen portrait (320x480)" at bounding box center [367, 306] width 76 height 8
click at [383, 287] on input "text" at bounding box center [531, 286] width 414 height 14
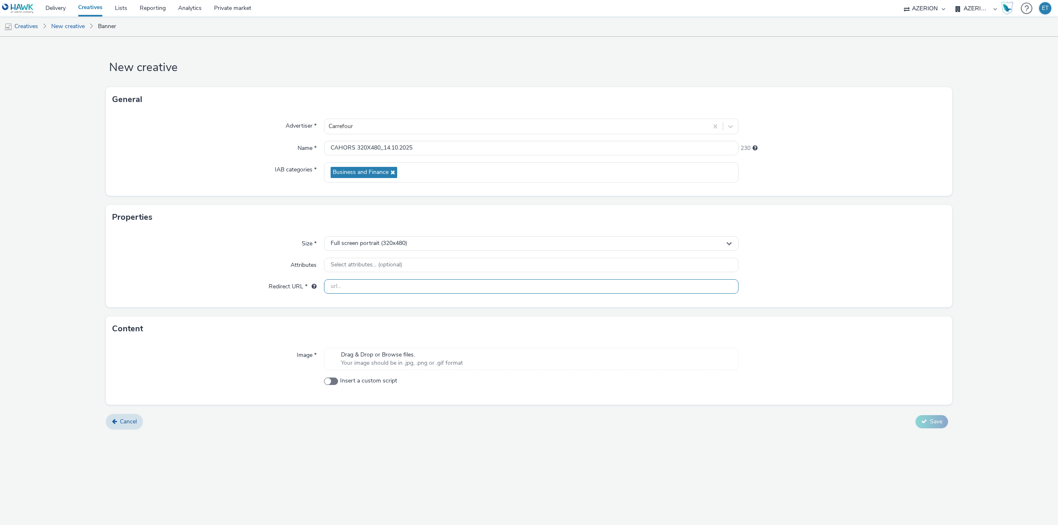
paste input "https://drive.google.com/file/d/1P-SS0jIjY2u5_Rfbe7RxRF6mPqsL-PIx/view"
type input "https://drive.google.com/file/d/1P-SS0jIjY2u5_Rfbe7RxRF6mPqsL-PIx/view"
click at [453, 430] on form "New creative General Advertiser * Carrefour Name * CAHORS 320X480_14.10.2025 23…" at bounding box center [529, 236] width 1058 height 399
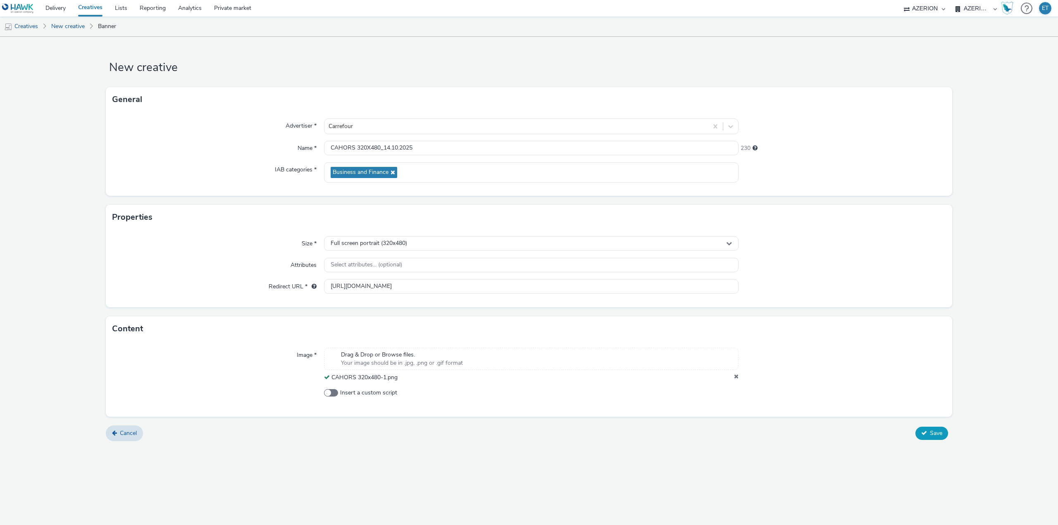
drag, startPoint x: 916, startPoint y: 426, endPoint x: 923, endPoint y: 428, distance: 7.4
click at [918, 428] on div "Cancel Save" at bounding box center [529, 433] width 846 height 15
click at [926, 427] on button "Save" at bounding box center [931, 433] width 33 height 13
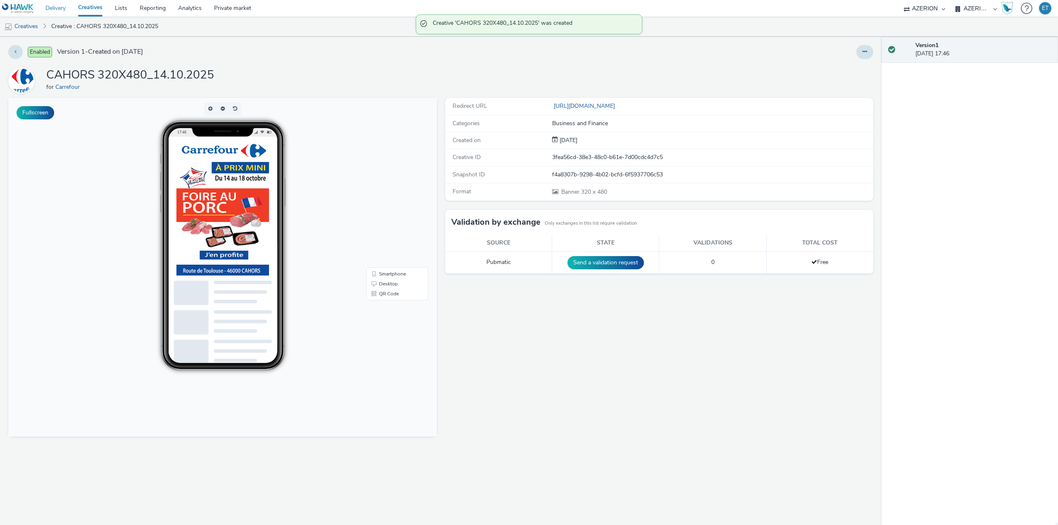
click at [55, 7] on link "Delivery" at bounding box center [55, 8] width 33 height 17
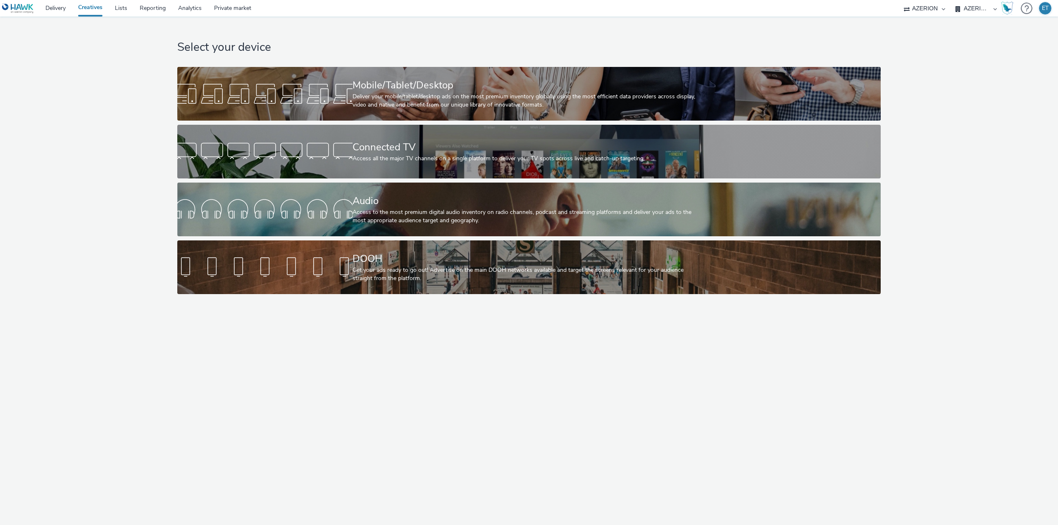
select select "79162ed7-0017-4339-93b0-3399b708648f"
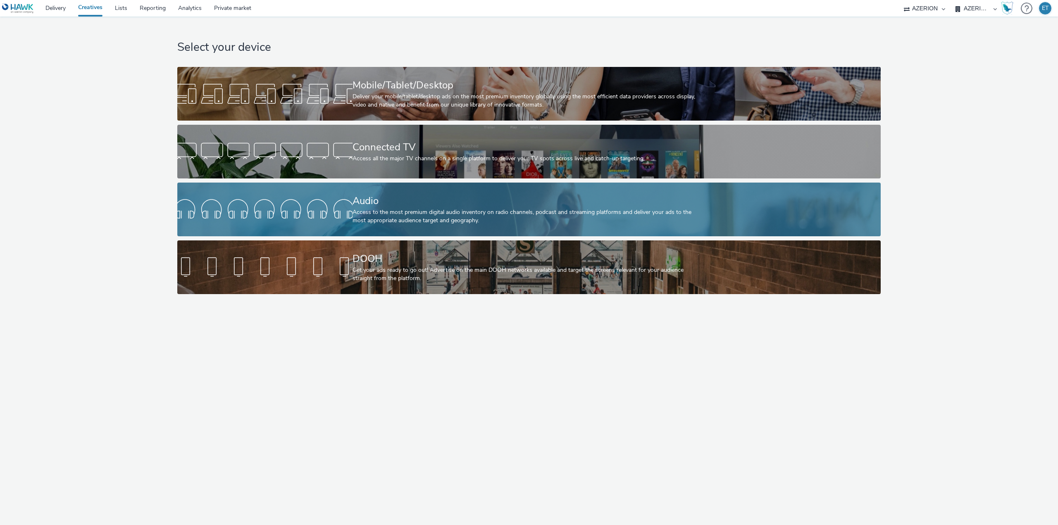
click at [350, 224] on link "Audio Access to the most premium digital audio inventory on radio channels, pod…" at bounding box center [528, 210] width 703 height 54
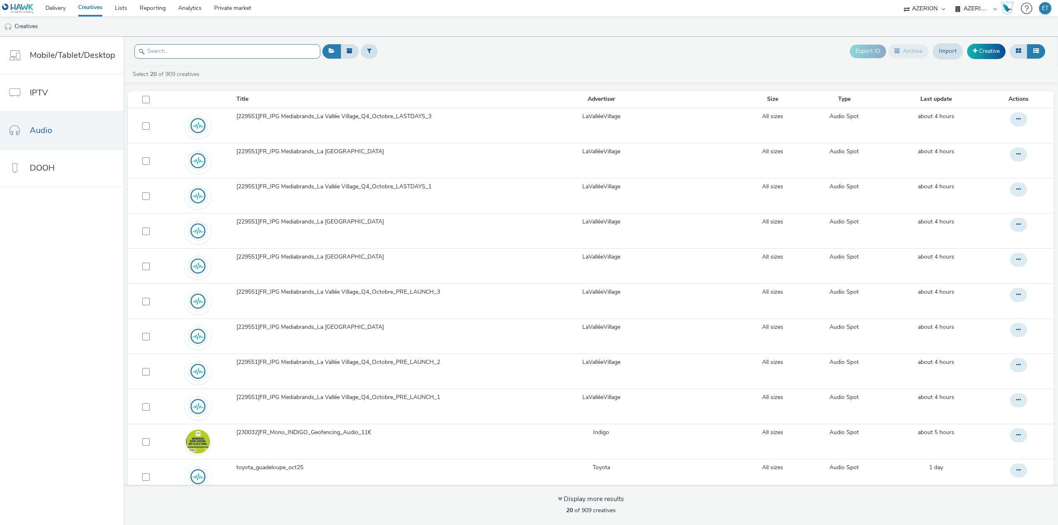
click at [209, 54] on input "text" at bounding box center [227, 51] width 186 height 14
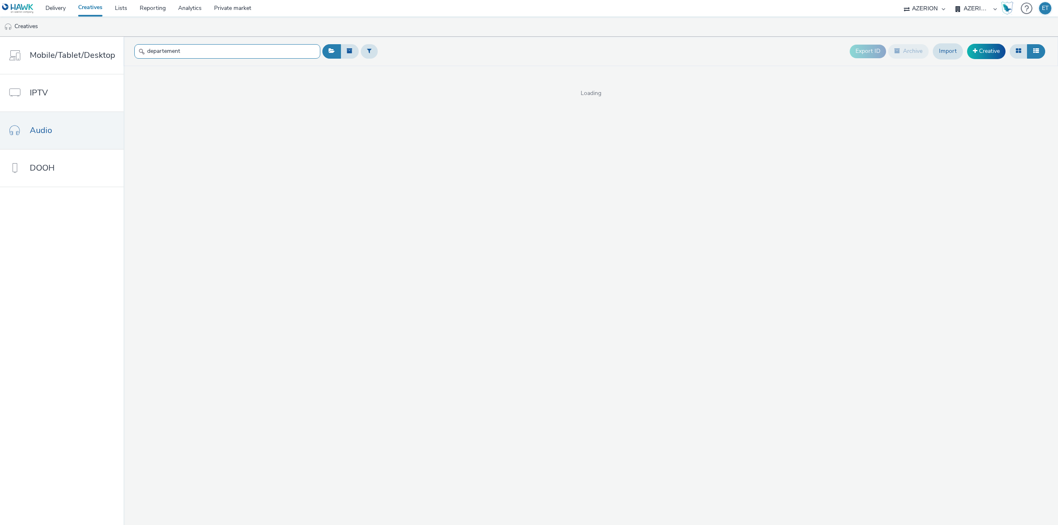
type input "departement"
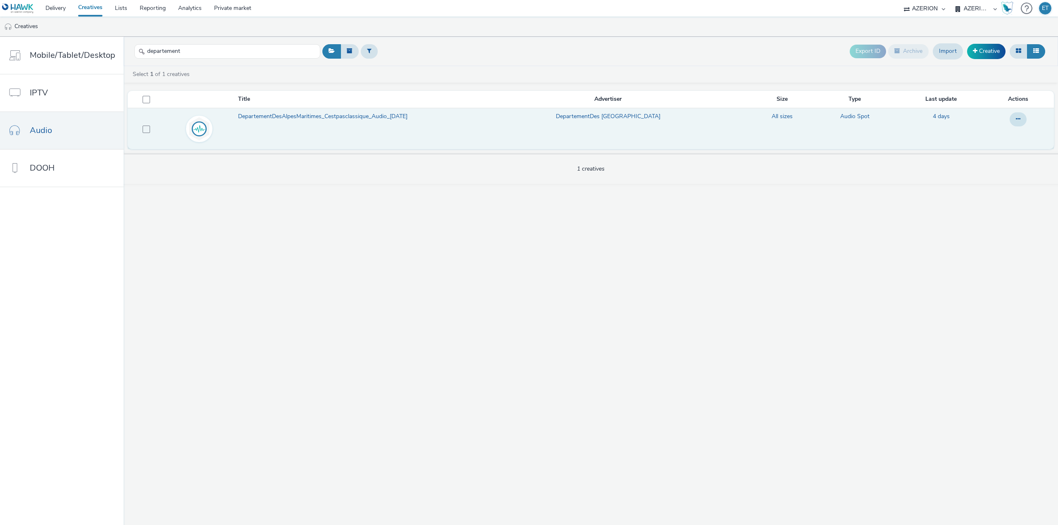
click at [281, 113] on span "DepartementDesAlpesMaritimes_Cestpasclassique_Audio_[DATE]" at bounding box center [324, 116] width 173 height 8
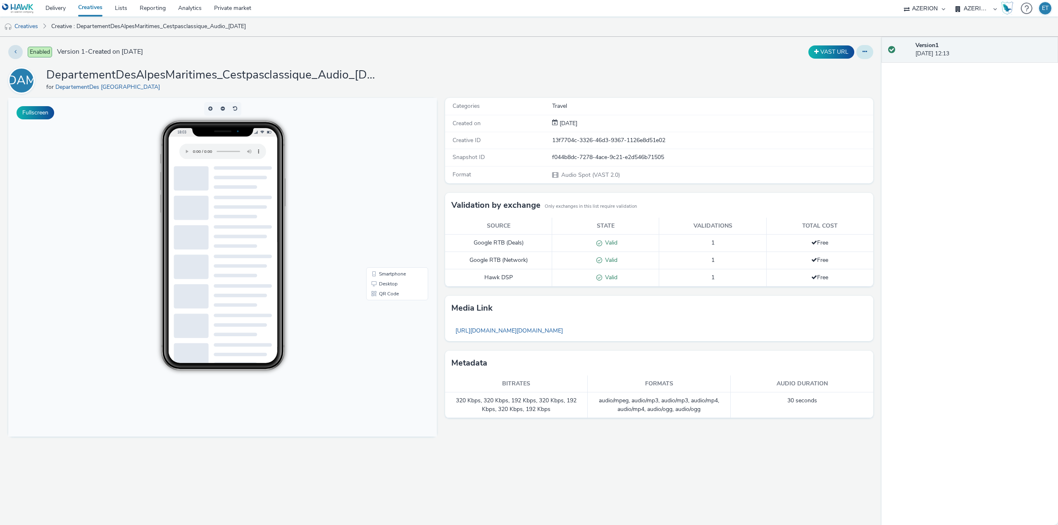
click at [864, 50] on icon at bounding box center [864, 52] width 5 height 6
click at [856, 70] on link "Edit" at bounding box center [842, 68] width 62 height 17
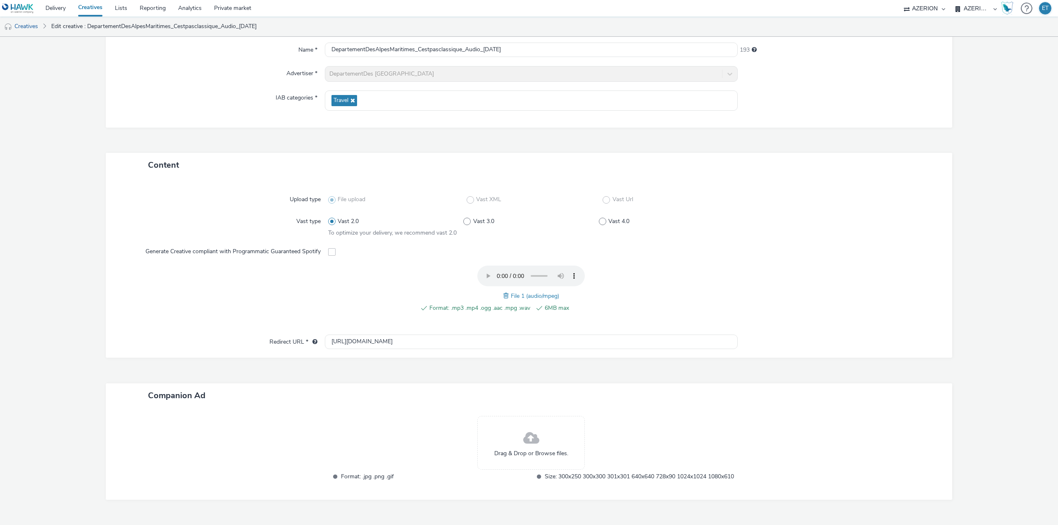
scroll to position [108, 0]
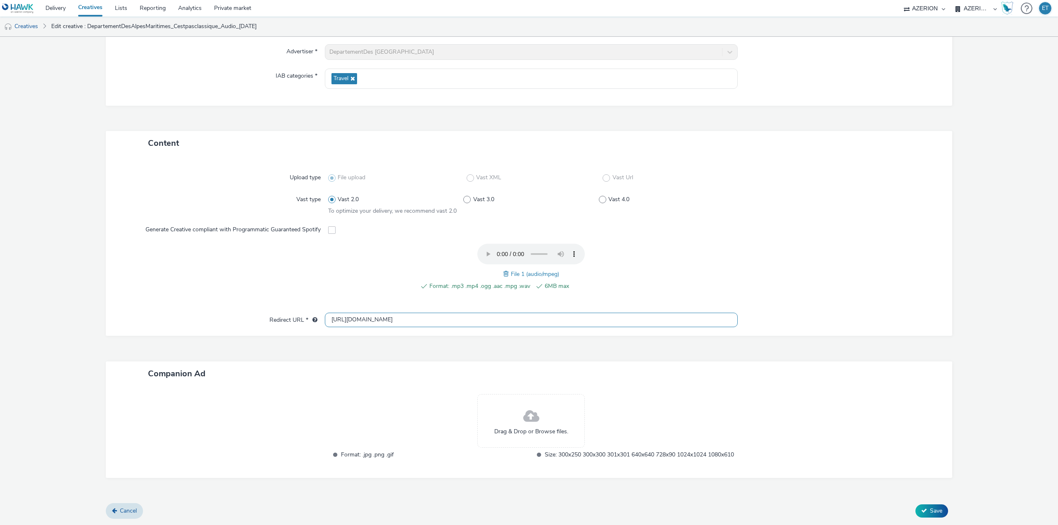
drag, startPoint x: 413, startPoint y: 308, endPoint x: 330, endPoint y: 300, distance: 83.5
click at [330, 300] on div "Upload type File upload Vast XML Vast Url Vast type Vast 2.0 Vast 3.0 Vast 4.0 …" at bounding box center [529, 245] width 846 height 181
click at [325, 341] on div "Content Upload type File upload Vast XML Vast Url Vast type Vast 2.0 Vast 3.0 V…" at bounding box center [529, 317] width 846 height 373
click at [919, 505] on button "Save" at bounding box center [931, 510] width 33 height 13
